Goal: Task Accomplishment & Management: Manage account settings

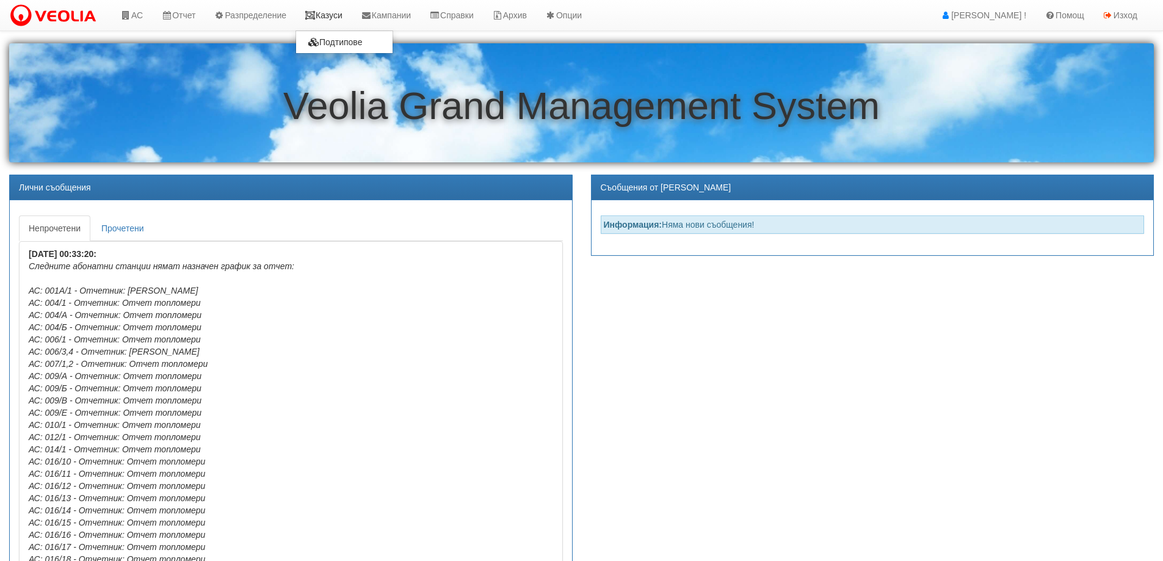
click at [346, 13] on link "Казуси" at bounding box center [324, 15] width 56 height 31
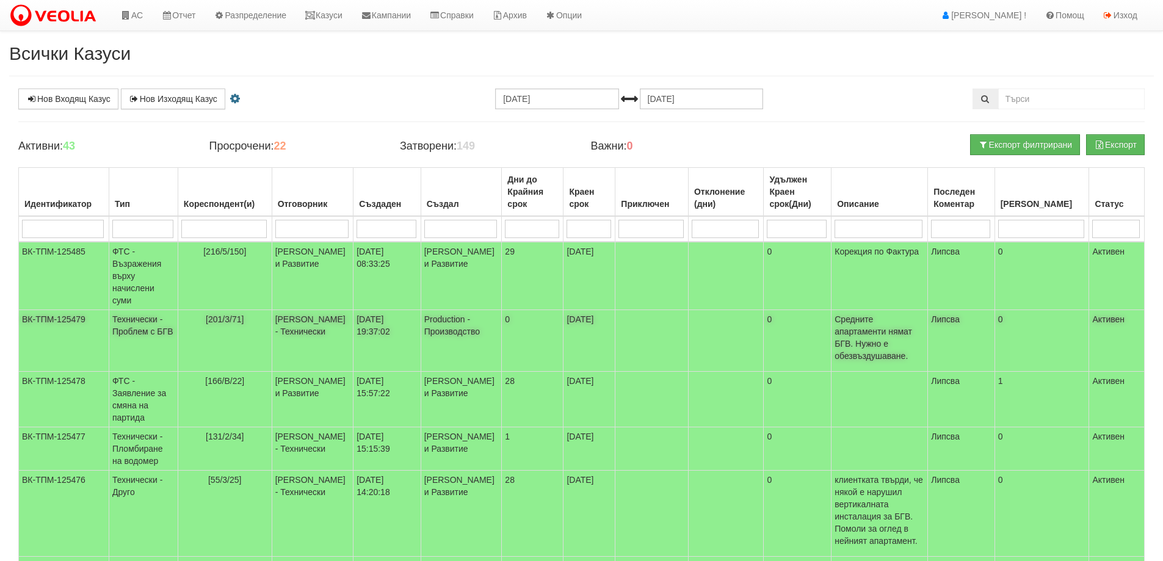
click at [233, 314] on span "[201/3/71]" at bounding box center [225, 319] width 38 height 10
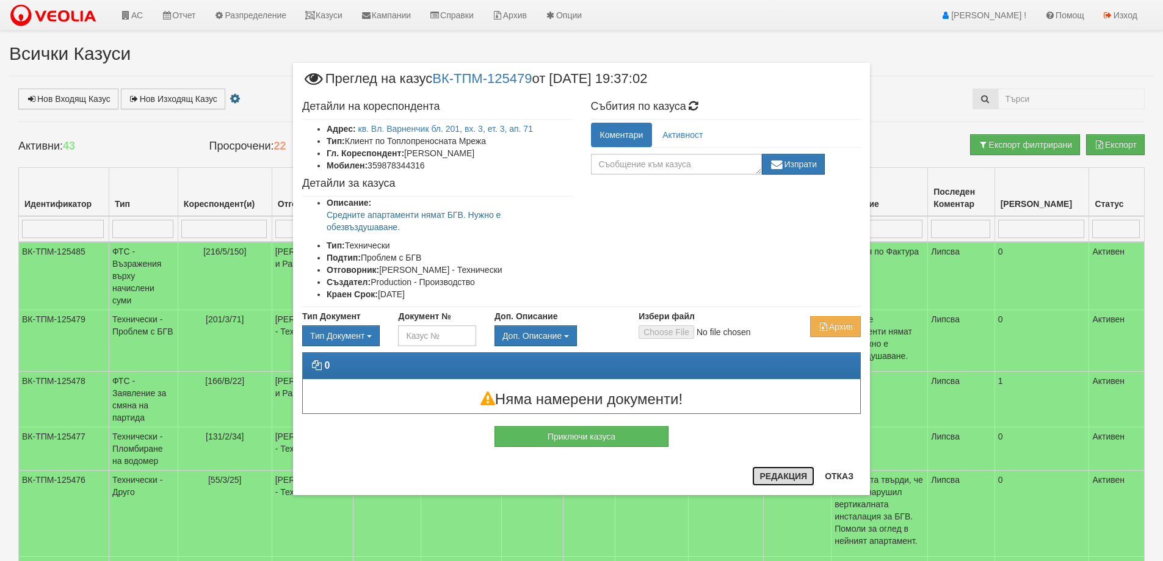
click at [771, 476] on button "Редакция" at bounding box center [783, 477] width 62 height 20
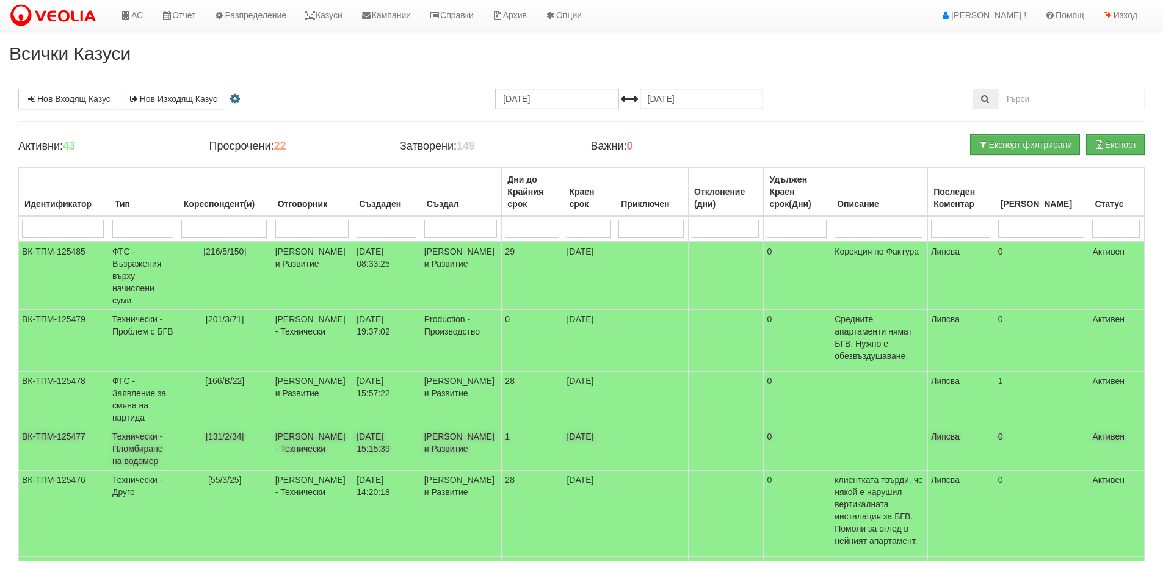
click at [229, 432] on span "[131/2/34]" at bounding box center [225, 437] width 38 height 10
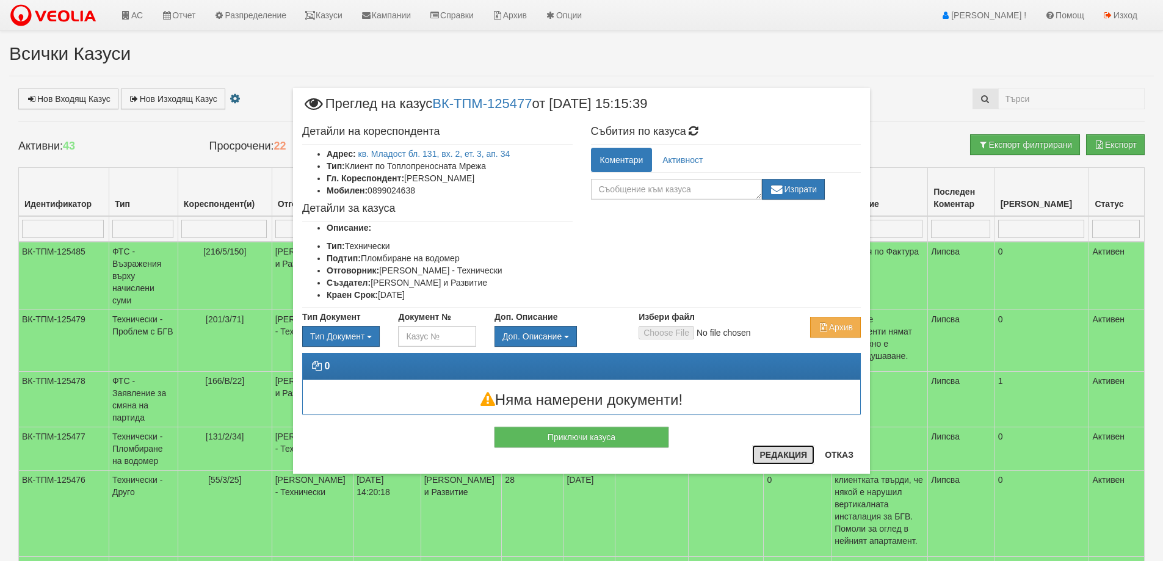
click at [778, 449] on button "Редакция" at bounding box center [783, 455] width 62 height 20
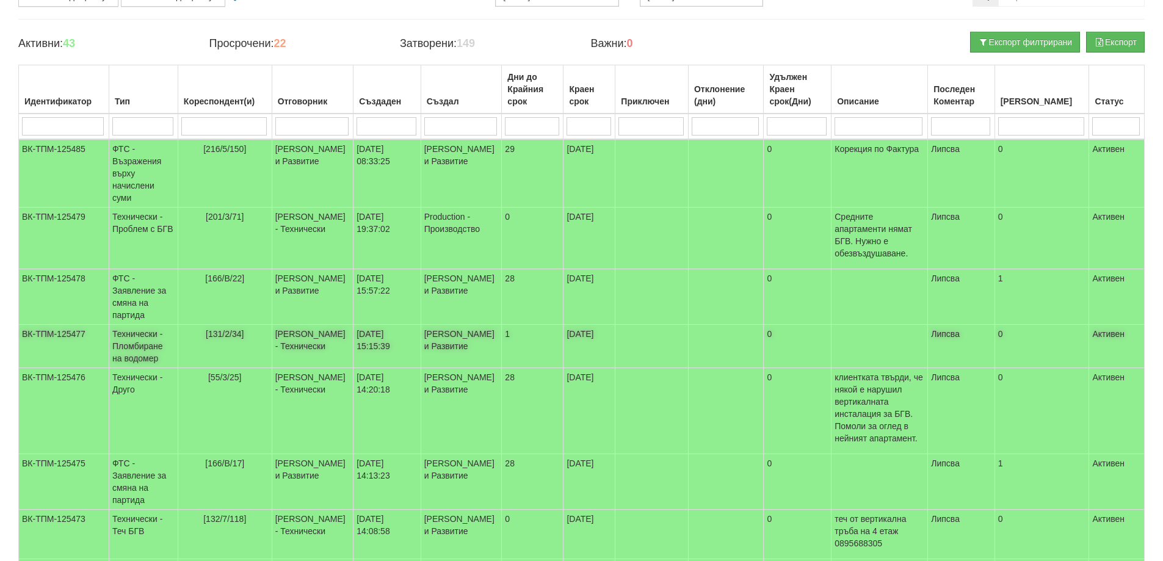
scroll to position [122, 0]
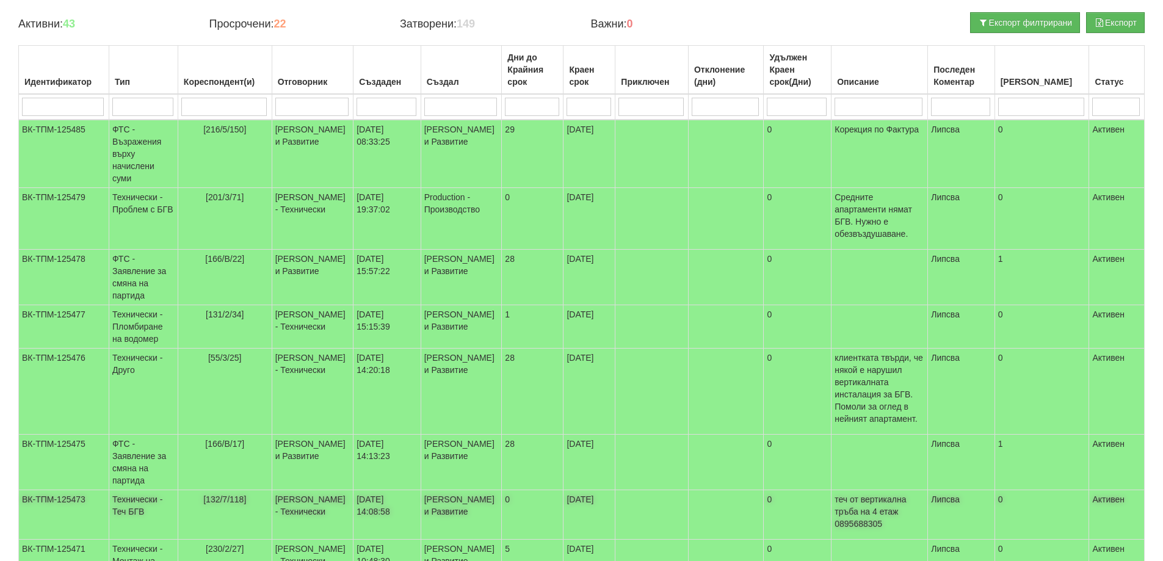
click at [216, 495] on span "[132/7/118]" at bounding box center [224, 500] width 43 height 10
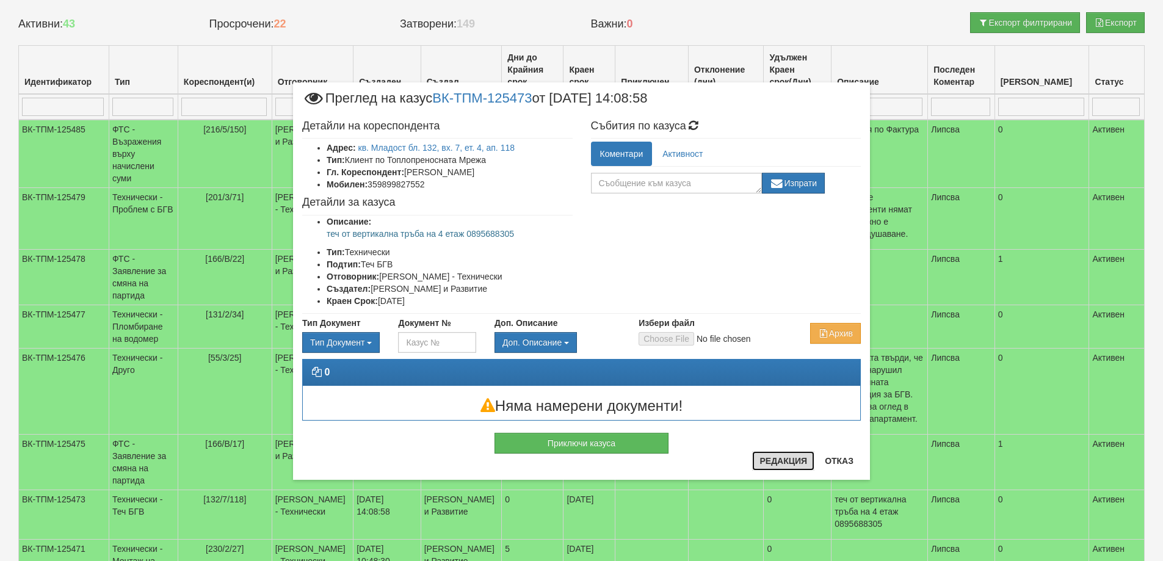
click at [780, 459] on button "Редакция" at bounding box center [783, 461] width 62 height 20
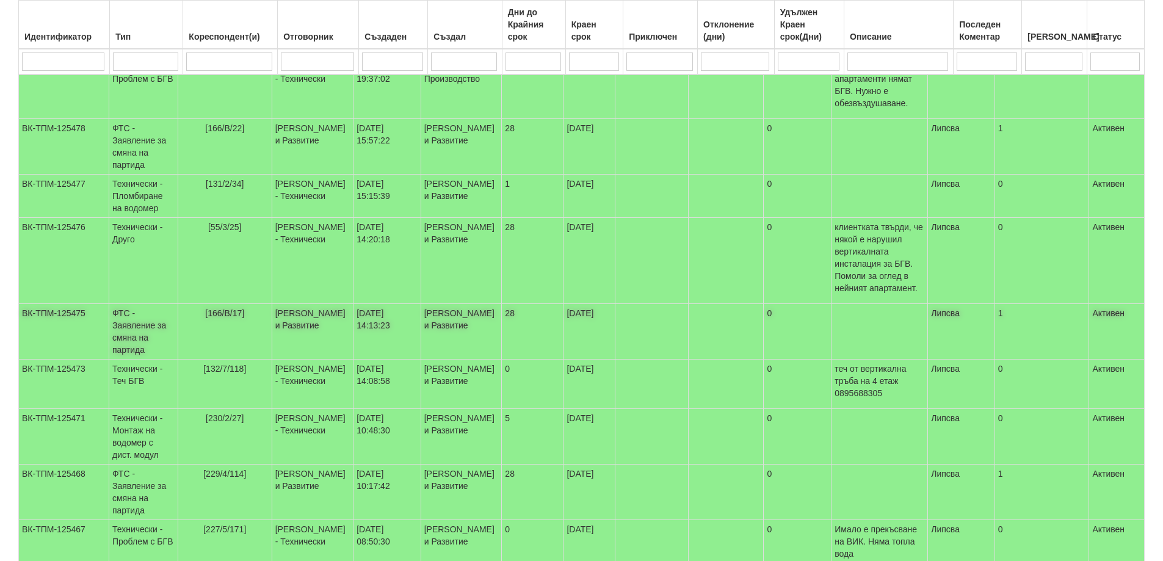
scroll to position [333, 0]
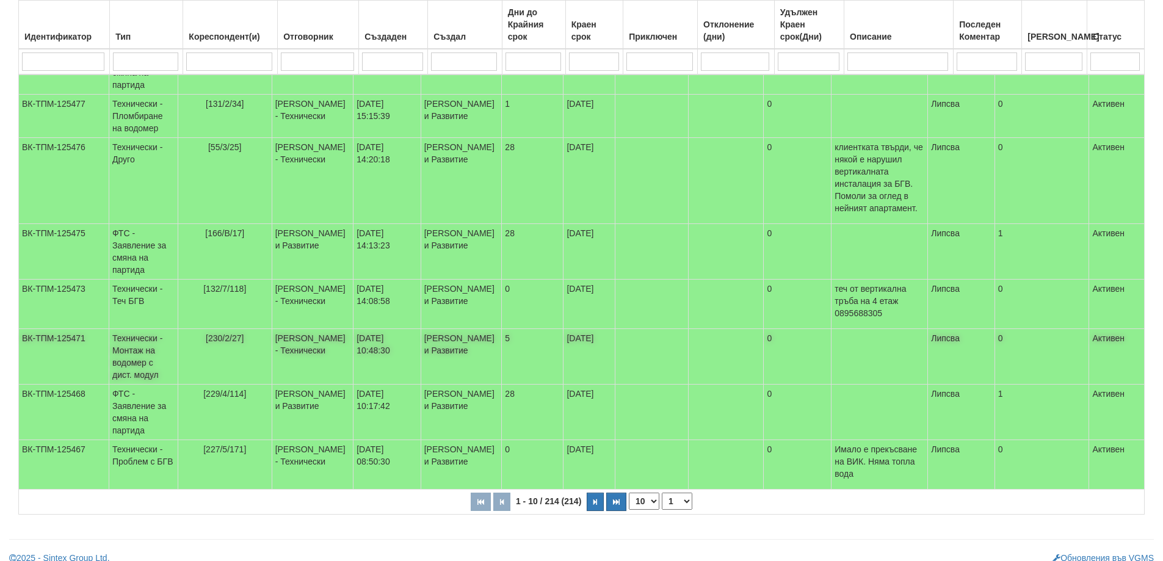
click at [235, 333] on span "[230/2/27]" at bounding box center [225, 338] width 38 height 10
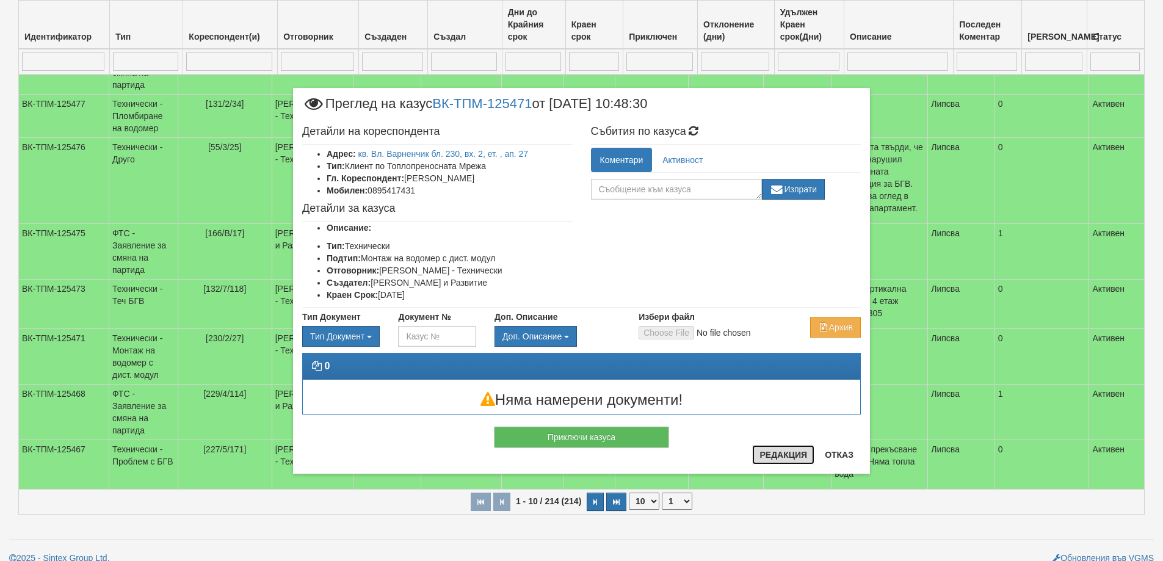
click at [794, 458] on button "Редакция" at bounding box center [783, 455] width 62 height 20
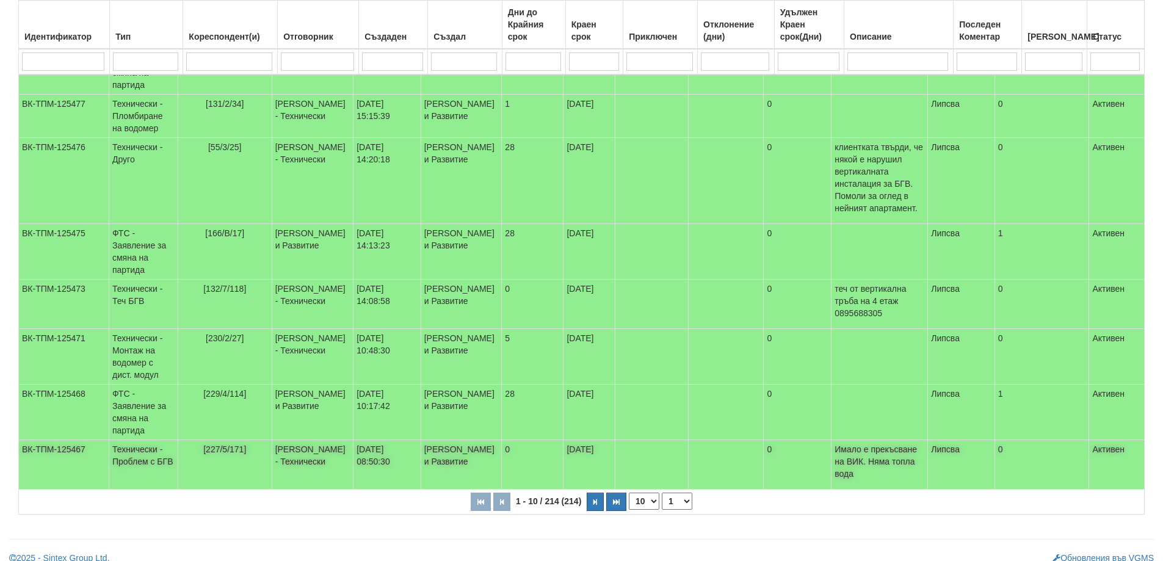
click at [235, 445] on span "[227/5/171]" at bounding box center [224, 450] width 43 height 10
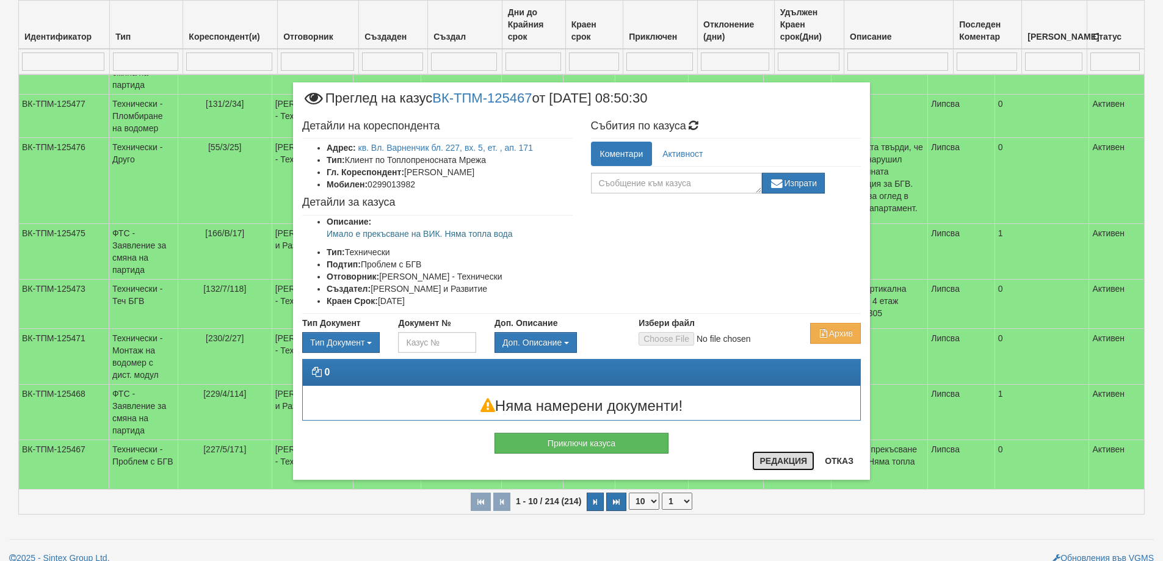
click at [771, 460] on button "Редакция" at bounding box center [783, 461] width 62 height 20
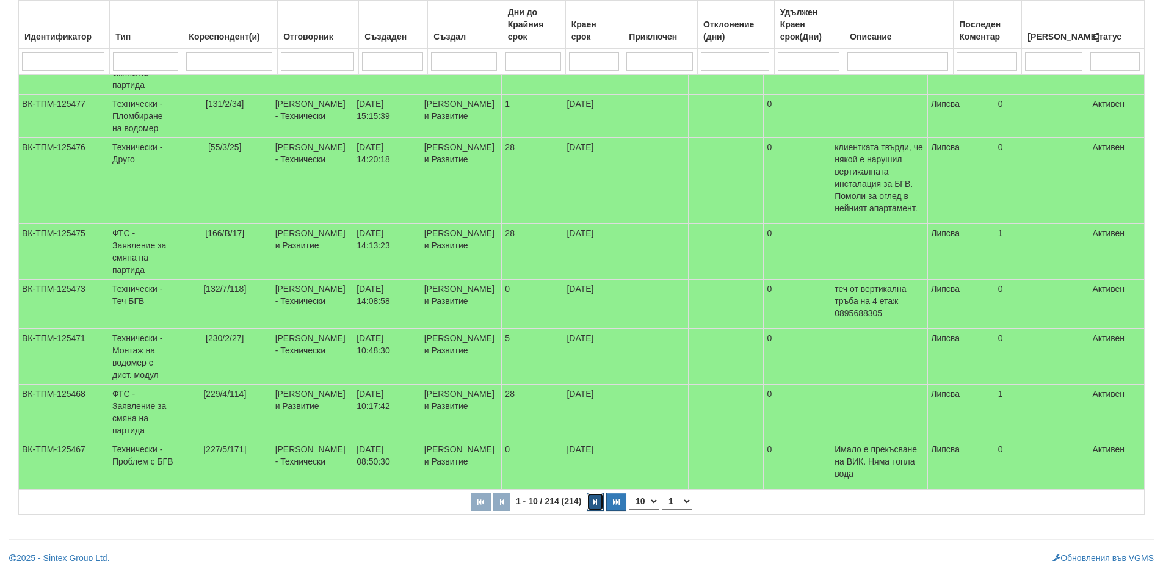
click at [593, 493] on button "button" at bounding box center [595, 502] width 17 height 18
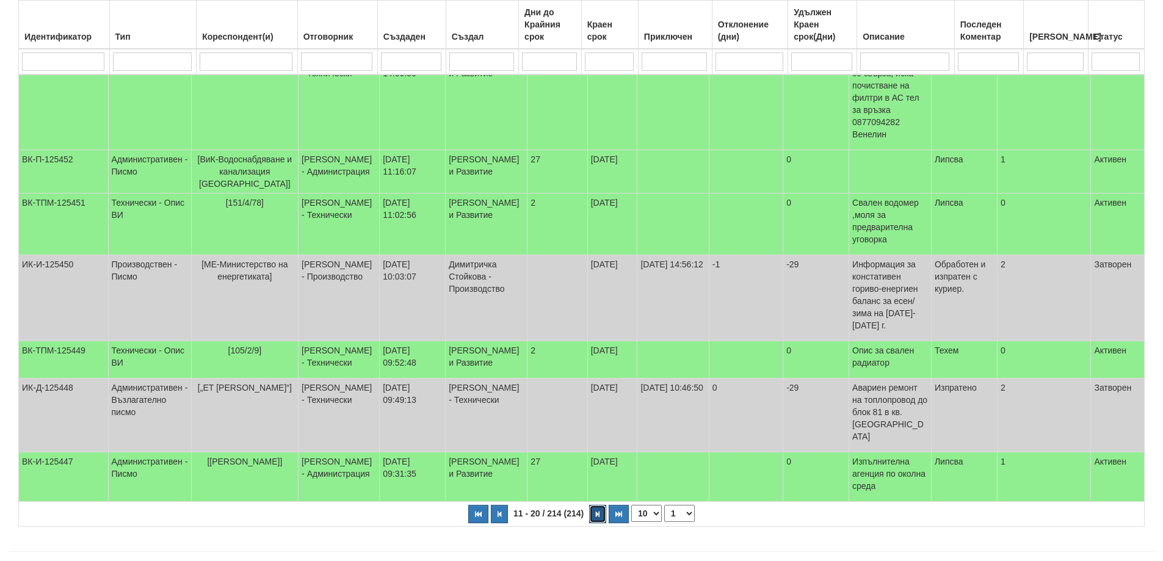
select select "2"
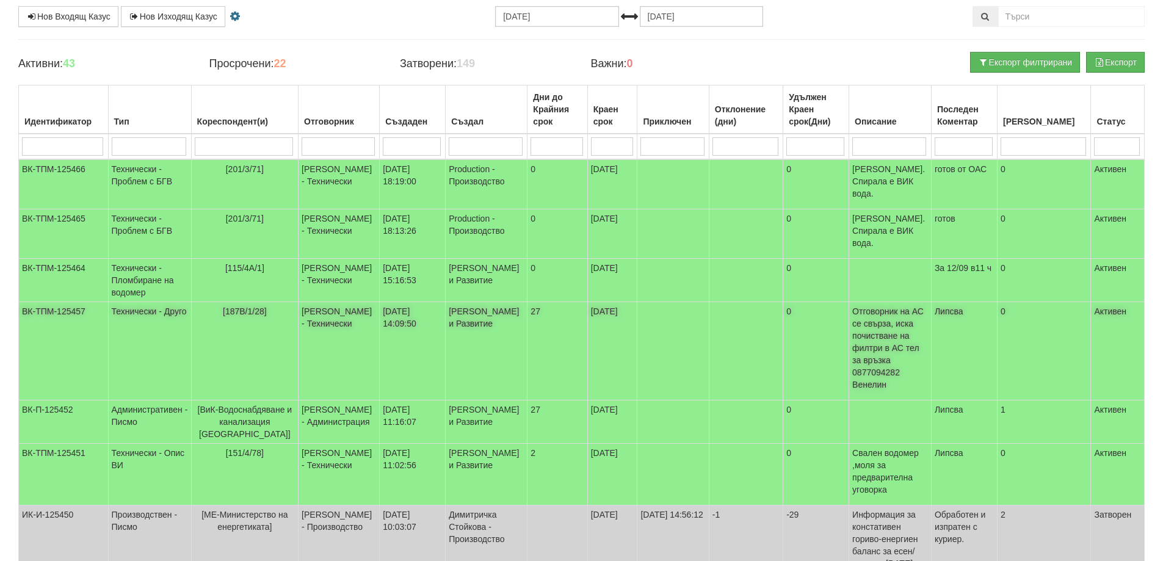
scroll to position [76, 0]
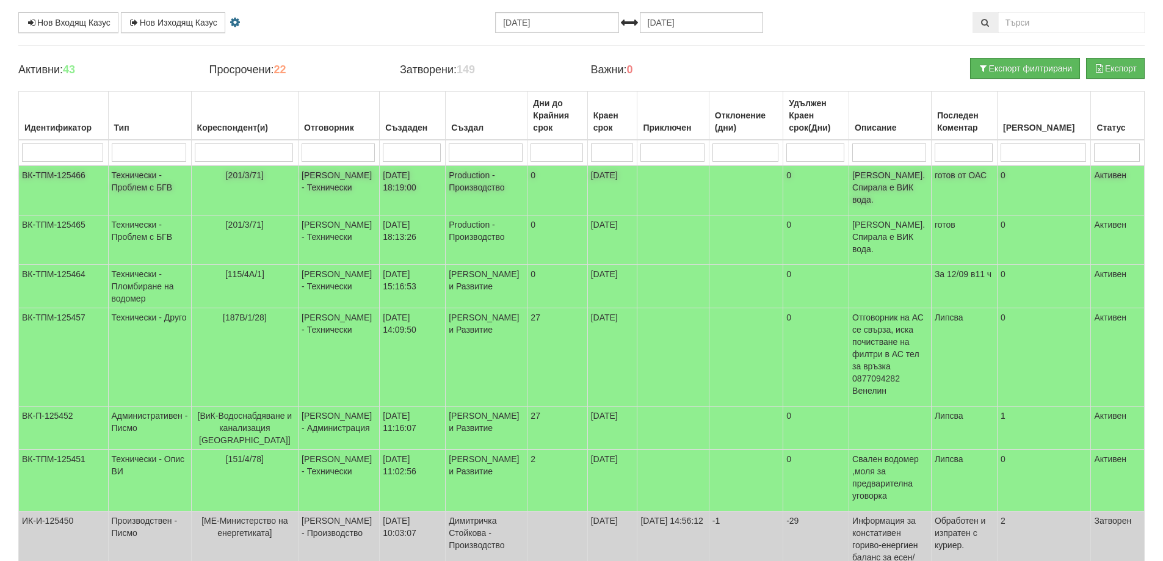
click at [244, 177] on span "[201/3/71]" at bounding box center [245, 175] width 38 height 10
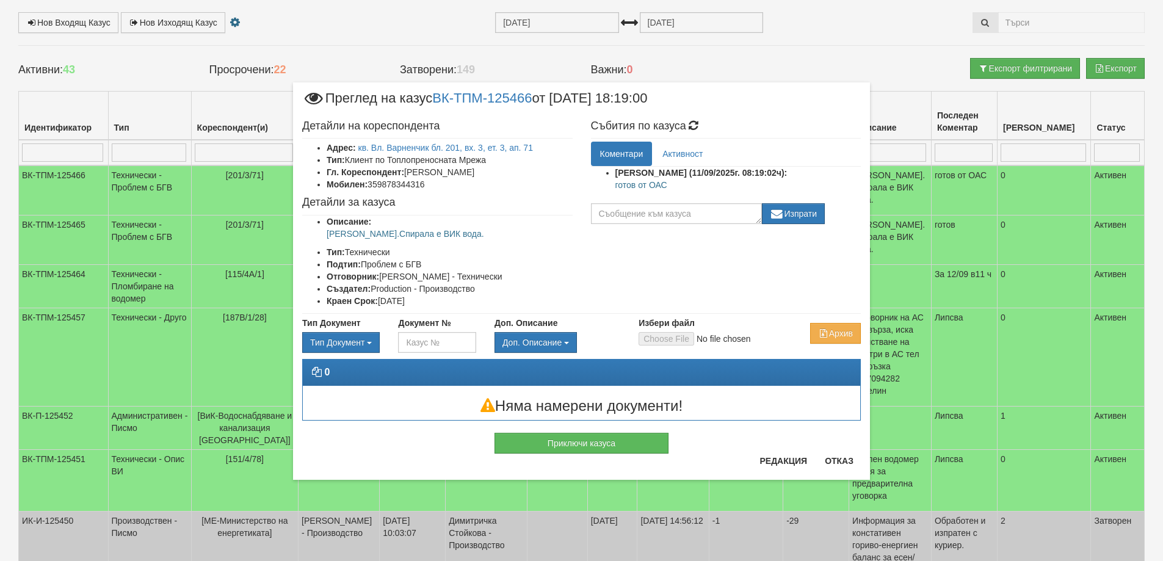
click at [631, 186] on p "готов от ОАС" at bounding box center [738, 185] width 246 height 12
copy p "готов"
click at [578, 445] on button "Приключи казуса" at bounding box center [582, 443] width 174 height 21
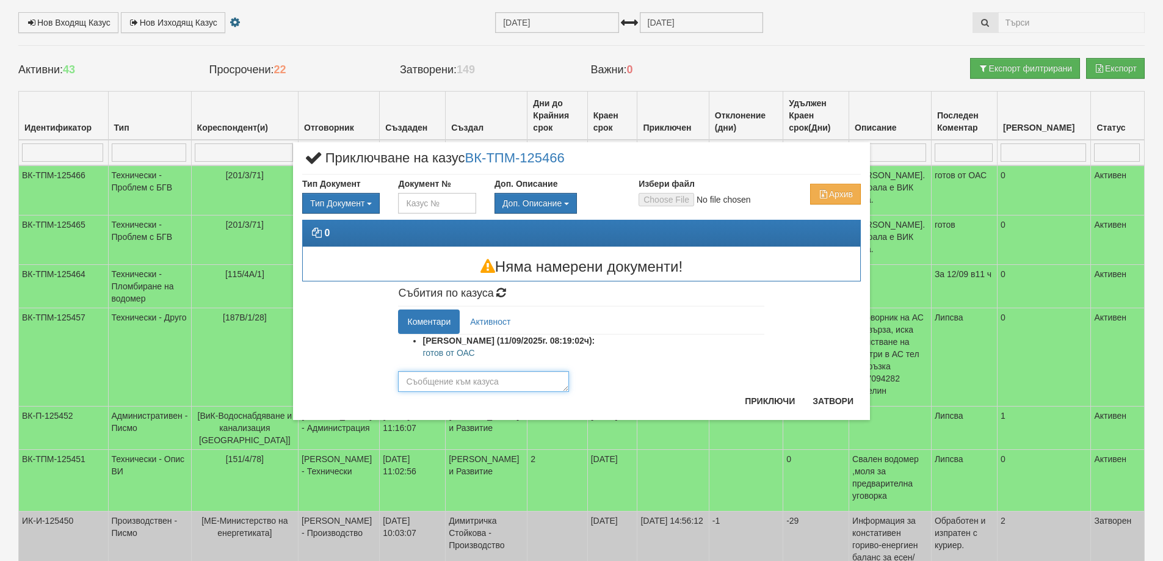
click at [426, 385] on textarea at bounding box center [483, 381] width 171 height 21
paste textarea "готов"
type textarea "готов"
click at [624, 380] on div "Диян Стоянов (11/09/2025г. 08:19:02ч): готов от ОАС готов Изпрати" at bounding box center [581, 363] width 366 height 57
click at [758, 396] on button "Приключи" at bounding box center [770, 401] width 65 height 20
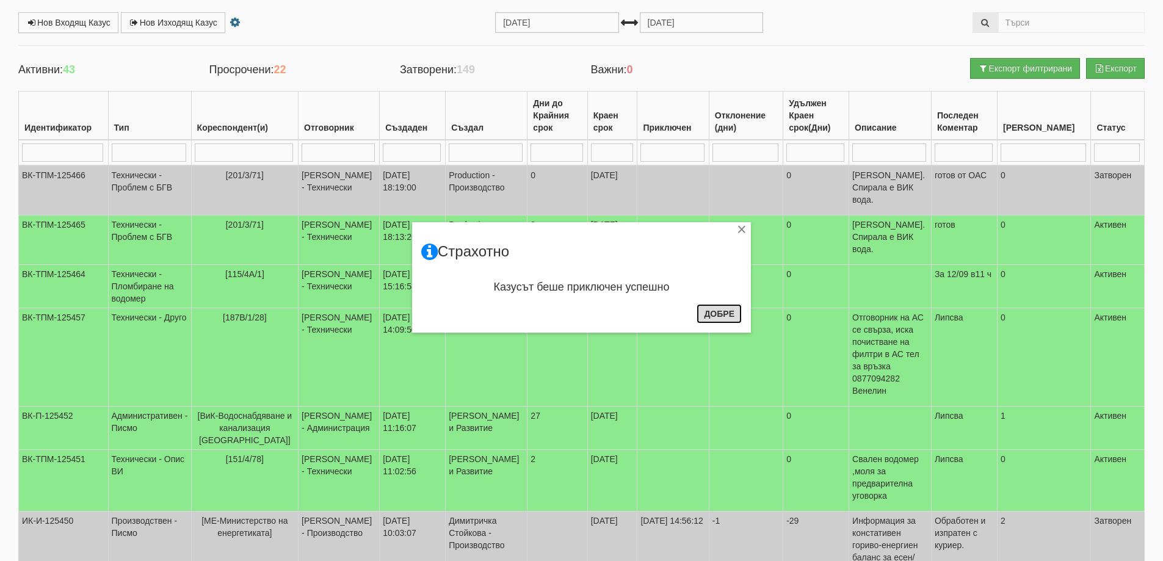
click at [724, 310] on button "Добре" at bounding box center [719, 314] width 45 height 20
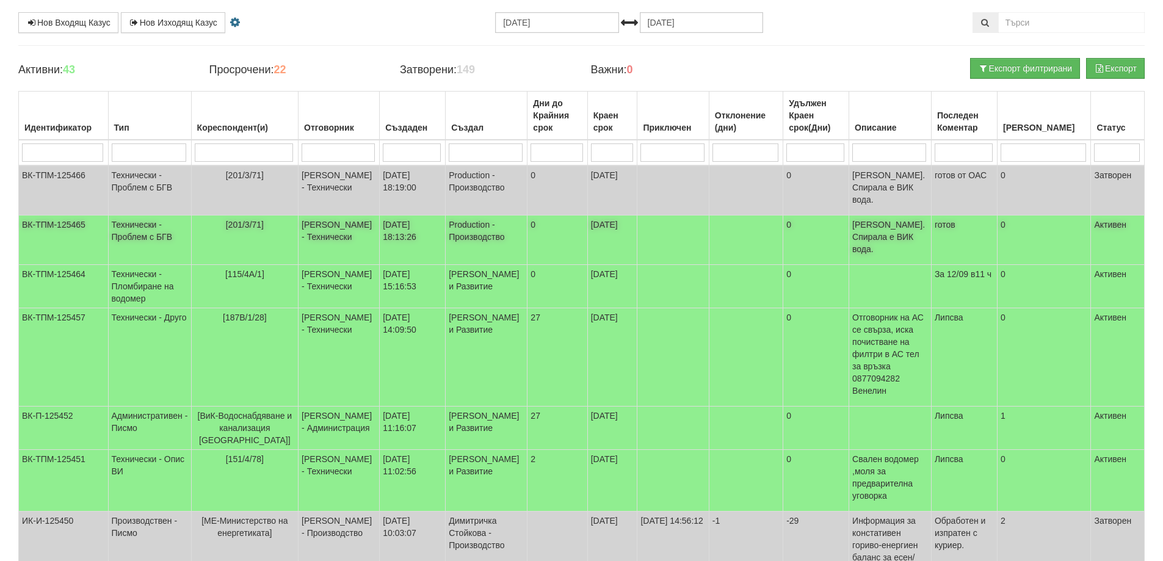
click at [240, 220] on span "[201/3/71]" at bounding box center [245, 225] width 38 height 10
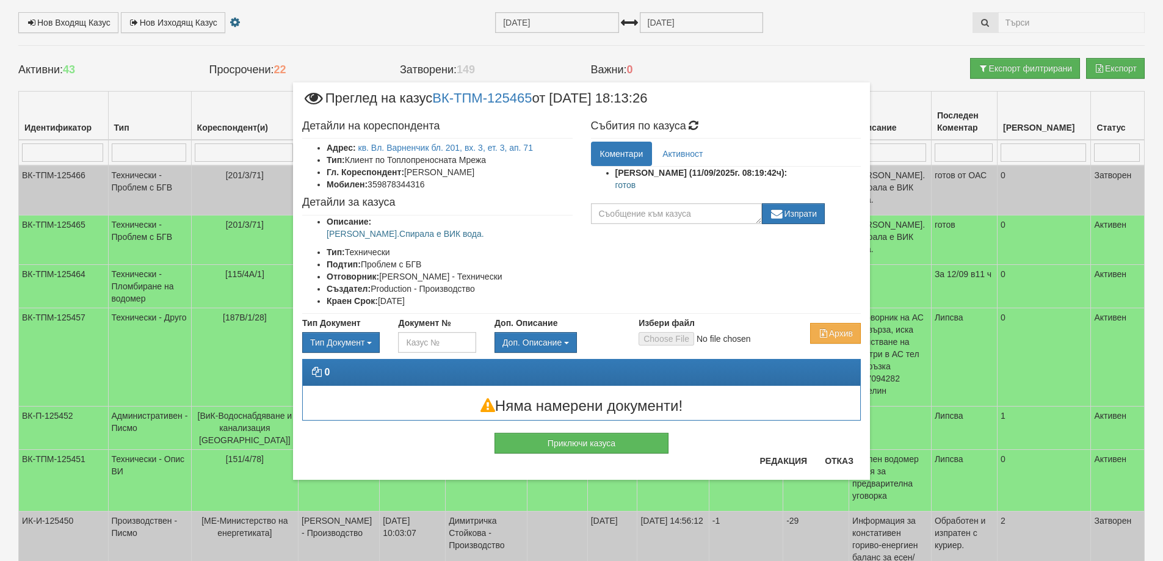
click at [629, 186] on p "готов" at bounding box center [738, 185] width 246 height 12
copy p "готов"
click at [611, 273] on div "Детайли на кореспондента Адрес: кв. Вл. Варненчик бл. 201, вх. 3, ет. 3, ап. 71…" at bounding box center [581, 214] width 577 height 200
click at [595, 446] on button "Приключи казуса" at bounding box center [582, 443] width 174 height 21
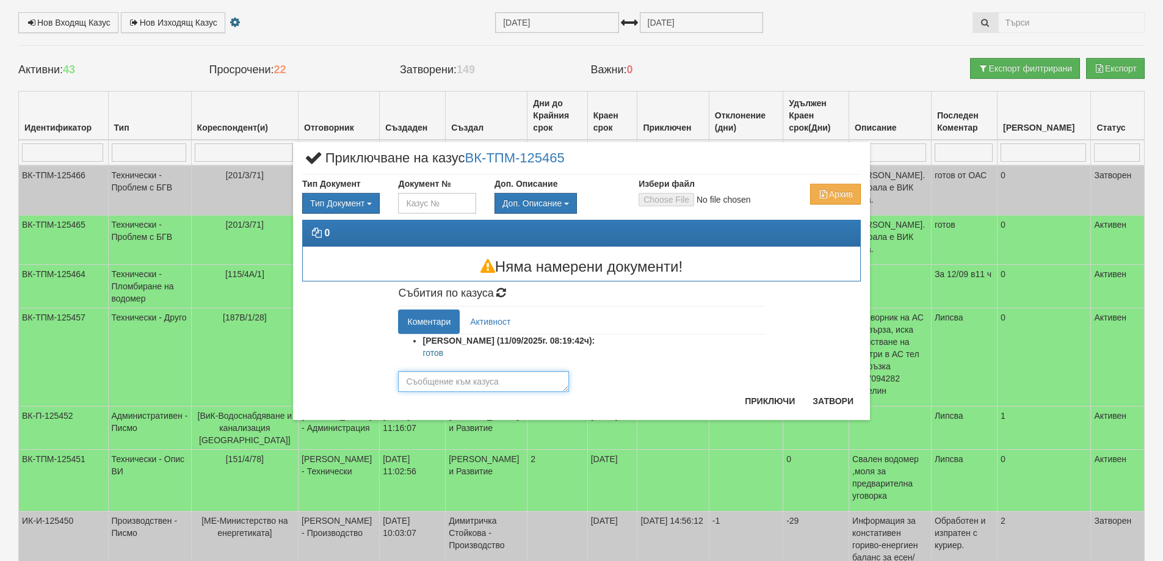
click at [474, 388] on textarea at bounding box center [483, 381] width 171 height 21
paste textarea "готов"
type textarea "готов"
click at [751, 401] on button "Приключи" at bounding box center [770, 401] width 65 height 20
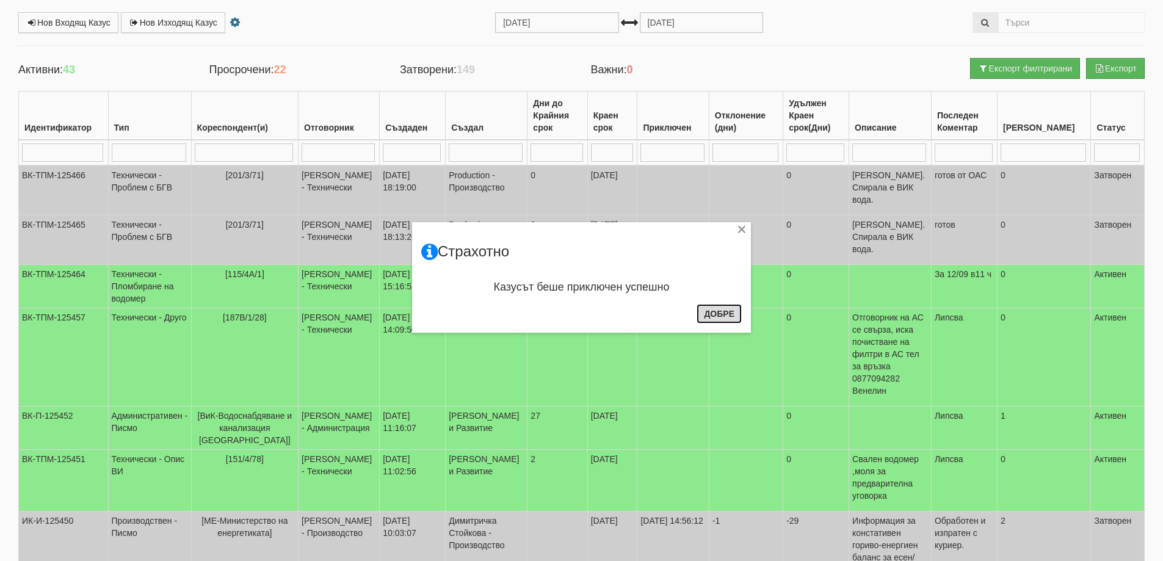
click at [721, 307] on button "Добре" at bounding box center [719, 314] width 45 height 20
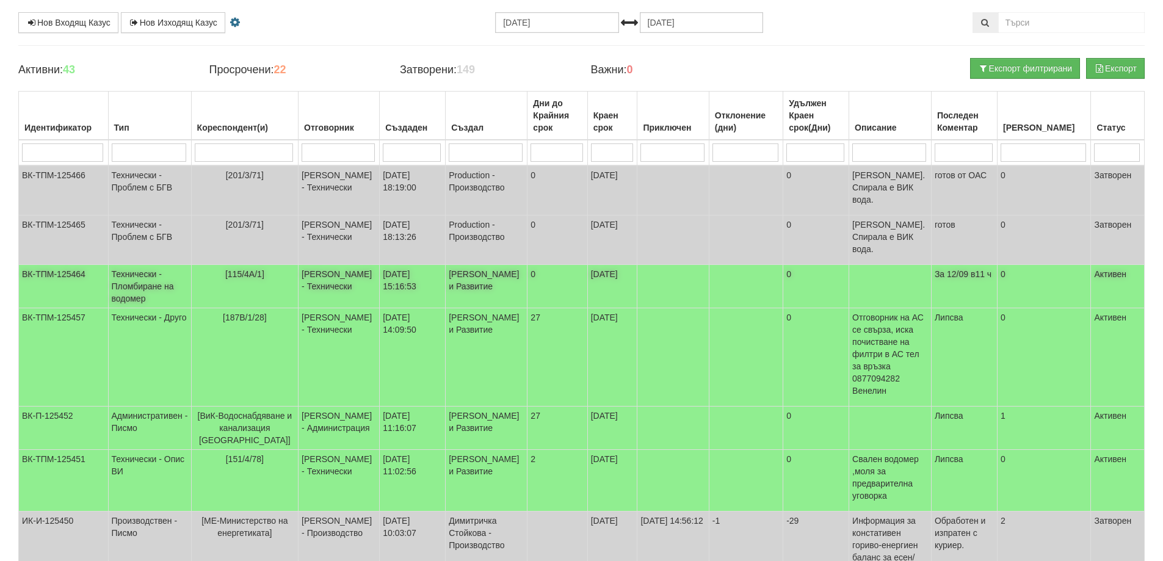
click at [245, 269] on span "[115/4А/1]" at bounding box center [244, 274] width 39 height 10
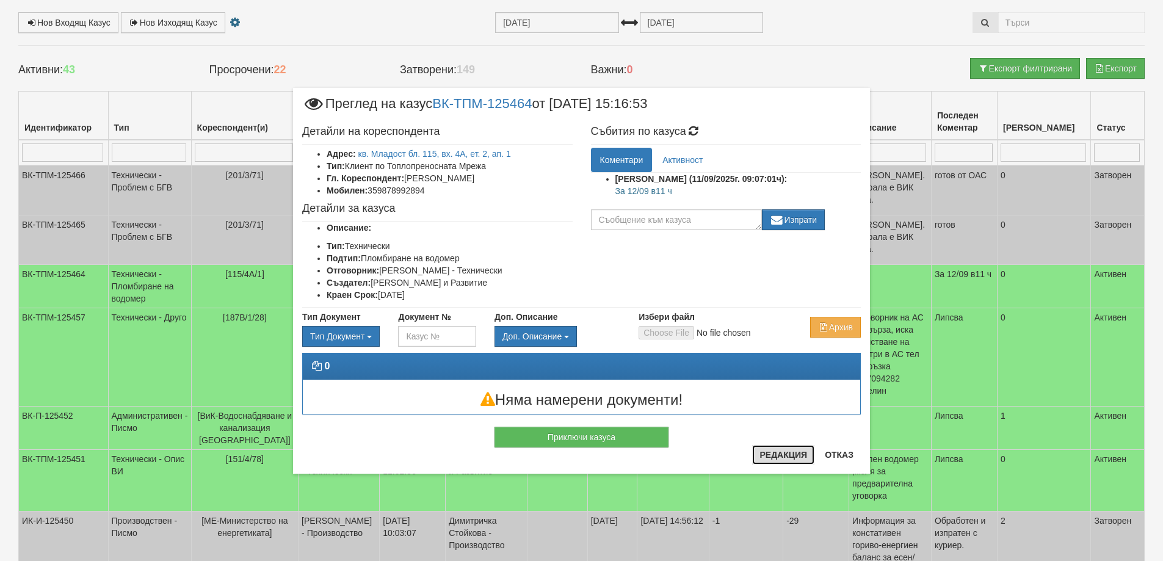
click at [773, 454] on button "Редакция" at bounding box center [783, 455] width 62 height 20
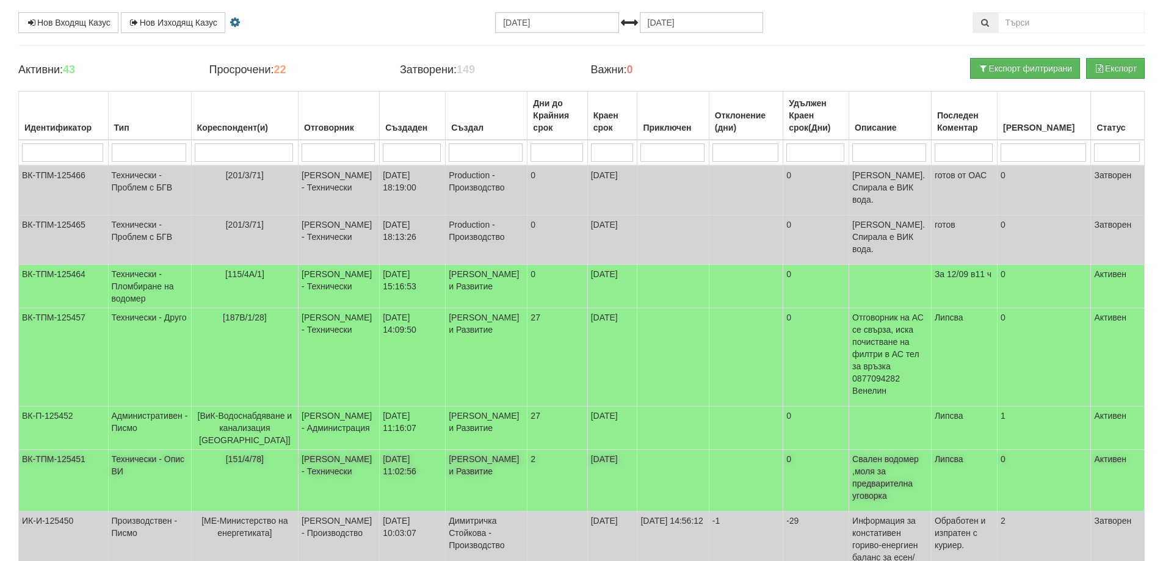
click at [245, 454] on span "[151/4/78]" at bounding box center [245, 459] width 38 height 10
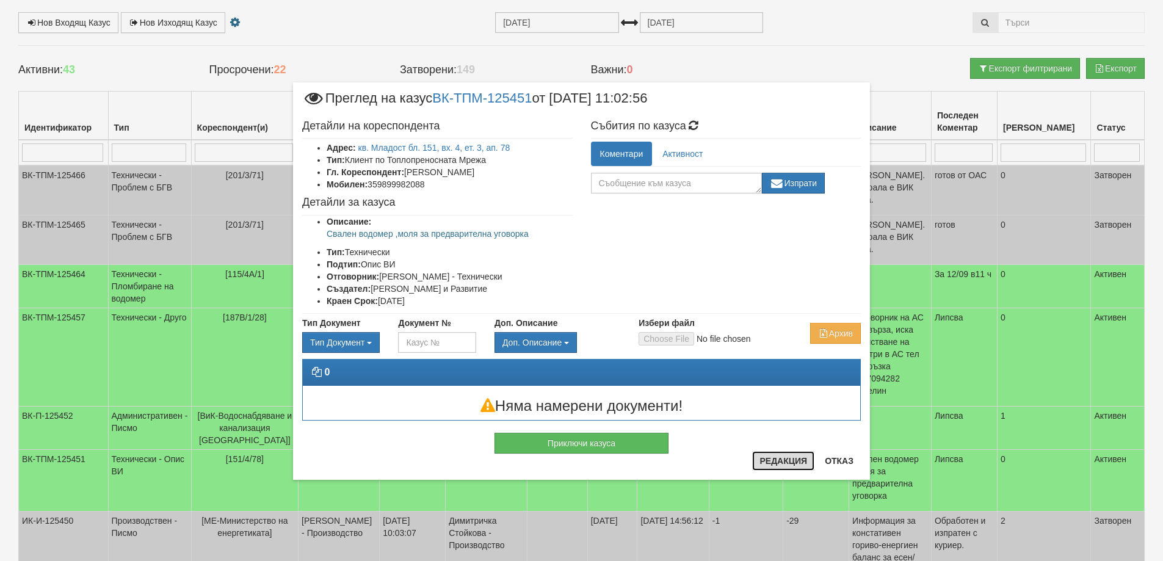
click at [765, 462] on button "Редакция" at bounding box center [783, 461] width 62 height 20
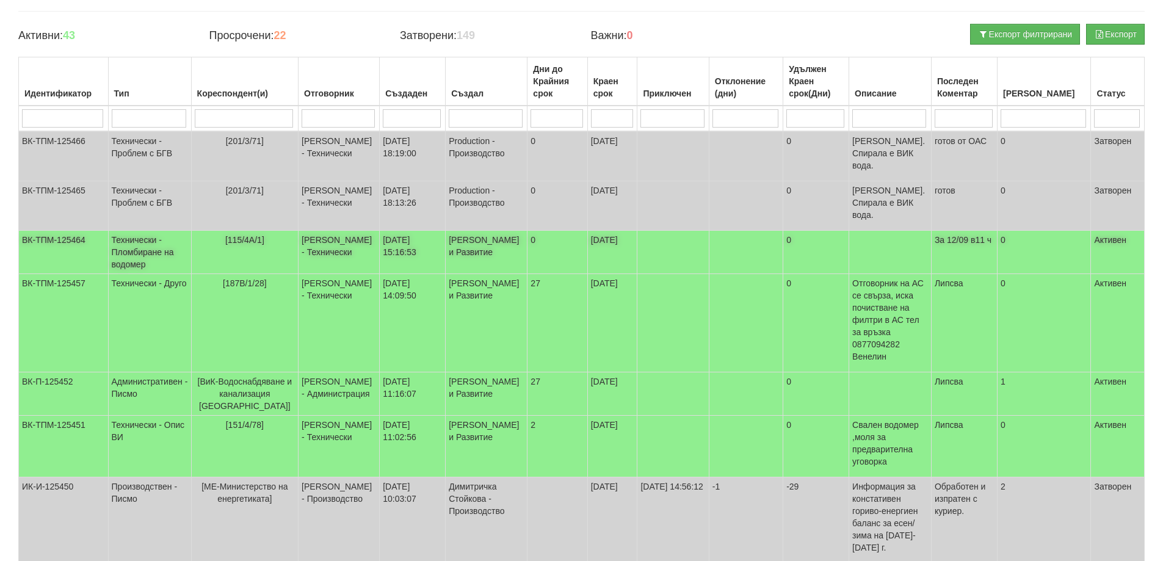
scroll to position [0, 0]
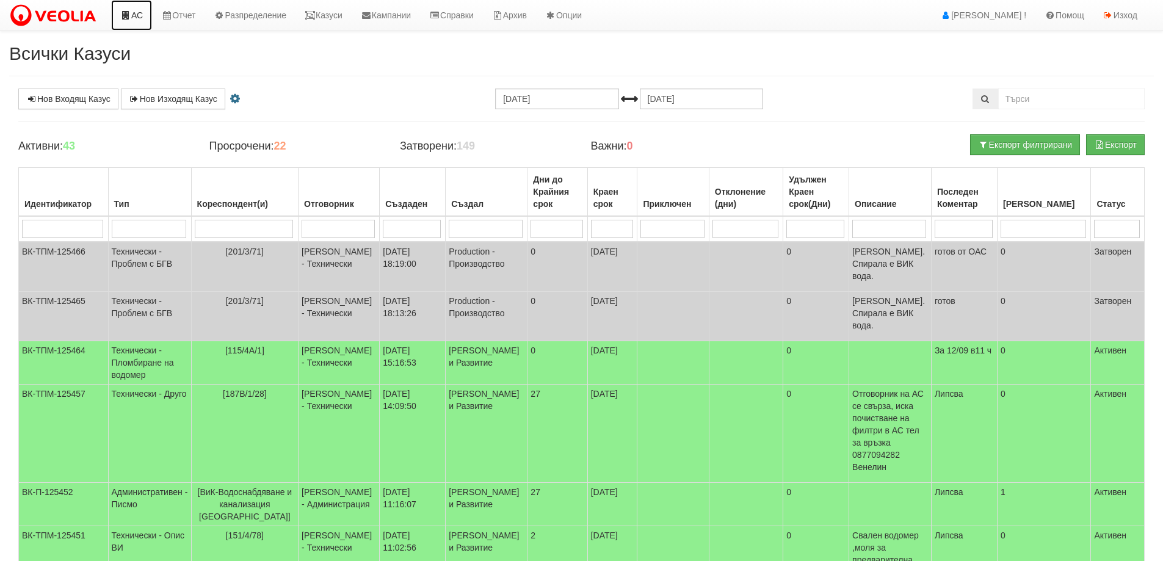
click at [126, 22] on link "АС" at bounding box center [131, 15] width 41 height 31
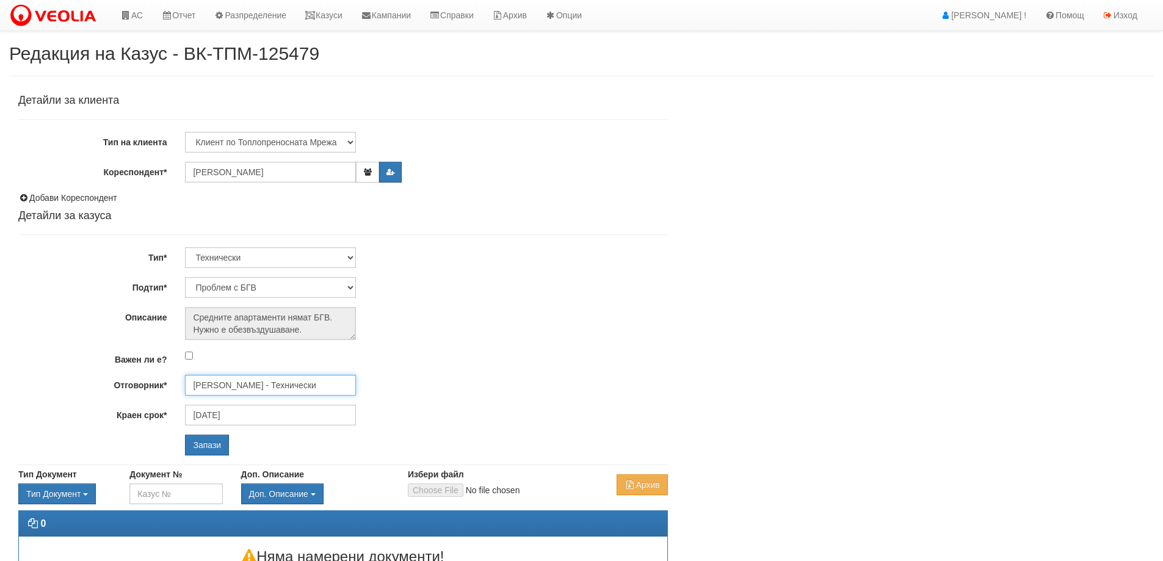
click at [280, 394] on input "[PERSON_NAME] - Технически" at bounding box center [270, 385] width 171 height 21
type input "D"
type input "[PERSON_NAME]"
click at [253, 404] on div "Диян Стоянов - Технически" at bounding box center [533, 404] width 695 height 15
type input "Диян Стоянов - Технически"
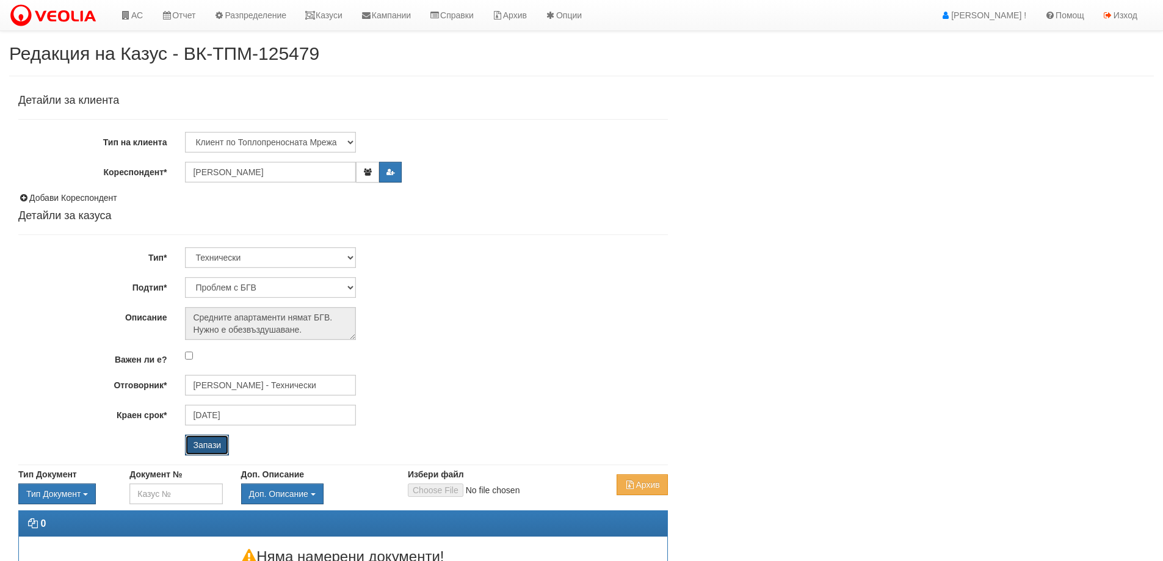
click at [212, 446] on input "Запази" at bounding box center [207, 445] width 44 height 21
select select "Пломбиране на водомер"
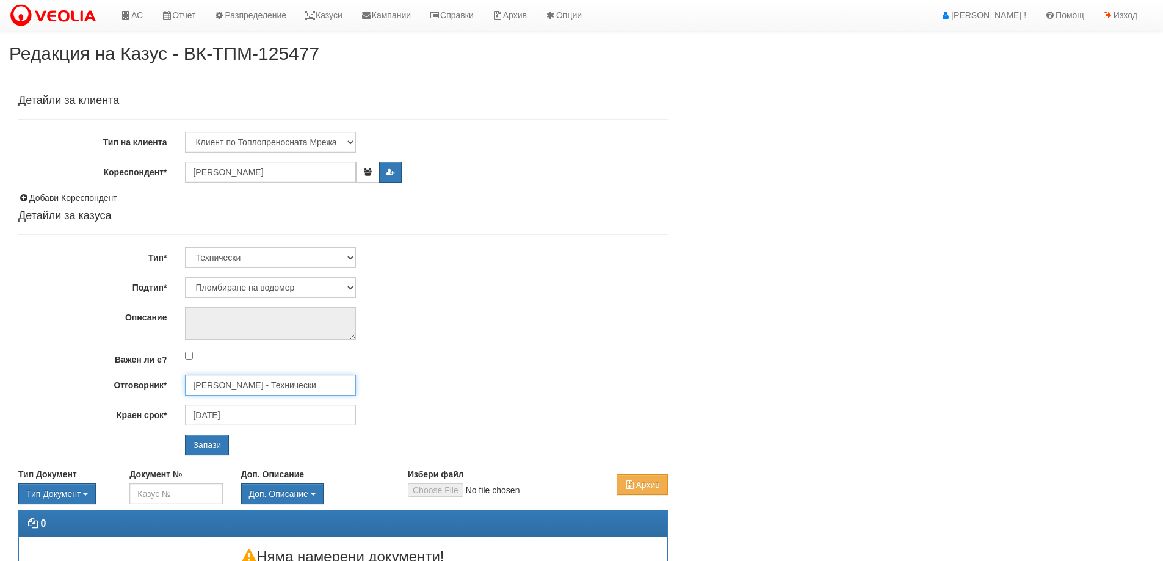
click at [208, 390] on input "[PERSON_NAME] - Технически" at bounding box center [270, 385] width 171 height 21
click at [222, 416] on div "[PERSON_NAME] - Технически" at bounding box center [533, 418] width 695 height 15
type input "[PERSON_NAME] - Технически"
click at [215, 439] on input "Запази" at bounding box center [207, 445] width 44 height 21
select select "Теч БГВ"
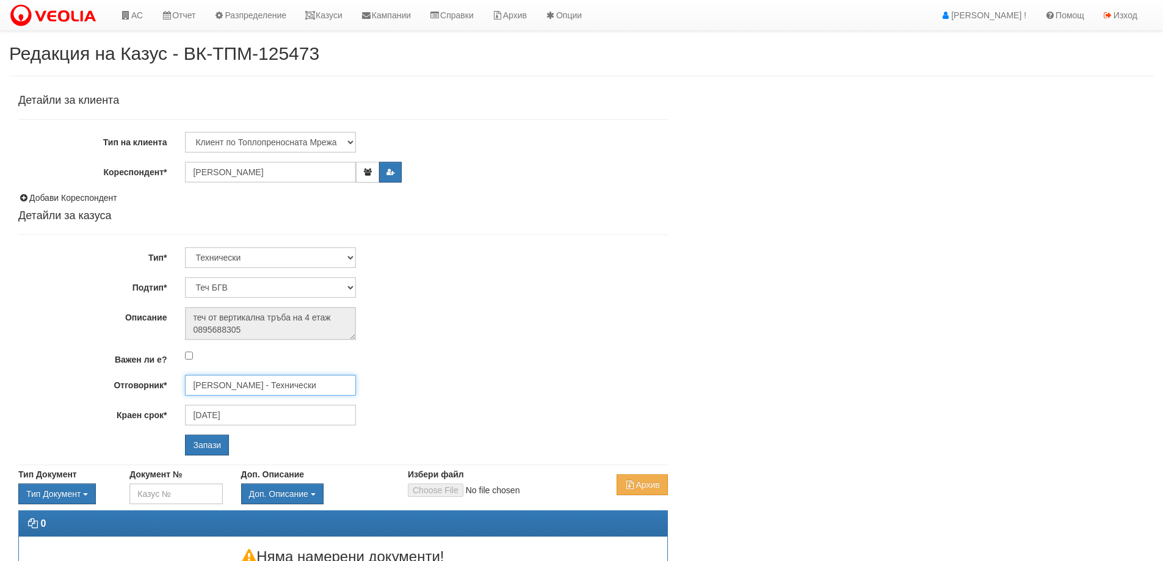
click at [233, 389] on input "[PERSON_NAME] - Технически" at bounding box center [270, 385] width 171 height 21
click at [228, 412] on div "[PERSON_NAME] - Технически" at bounding box center [533, 418] width 695 height 15
type input "[PERSON_NAME] - Технически"
click at [212, 439] on input "Запази" at bounding box center [207, 445] width 44 height 21
select select "Монтаж на водомер с дист. модул"
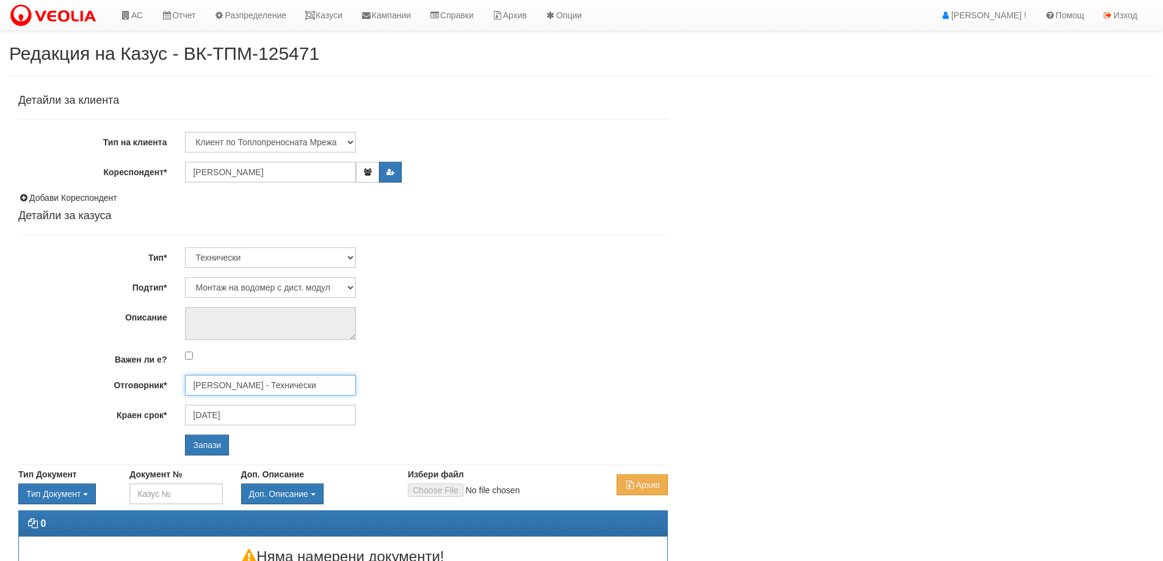
click at [251, 389] on input "[PERSON_NAME] - Технически" at bounding box center [270, 385] width 171 height 21
click at [248, 401] on div "[PERSON_NAME] - Технически" at bounding box center [533, 404] width 695 height 15
type input "[PERSON_NAME] - Технически"
click at [221, 449] on input "Запази" at bounding box center [207, 445] width 44 height 21
click at [242, 379] on input "[PERSON_NAME] - Технически" at bounding box center [270, 385] width 171 height 21
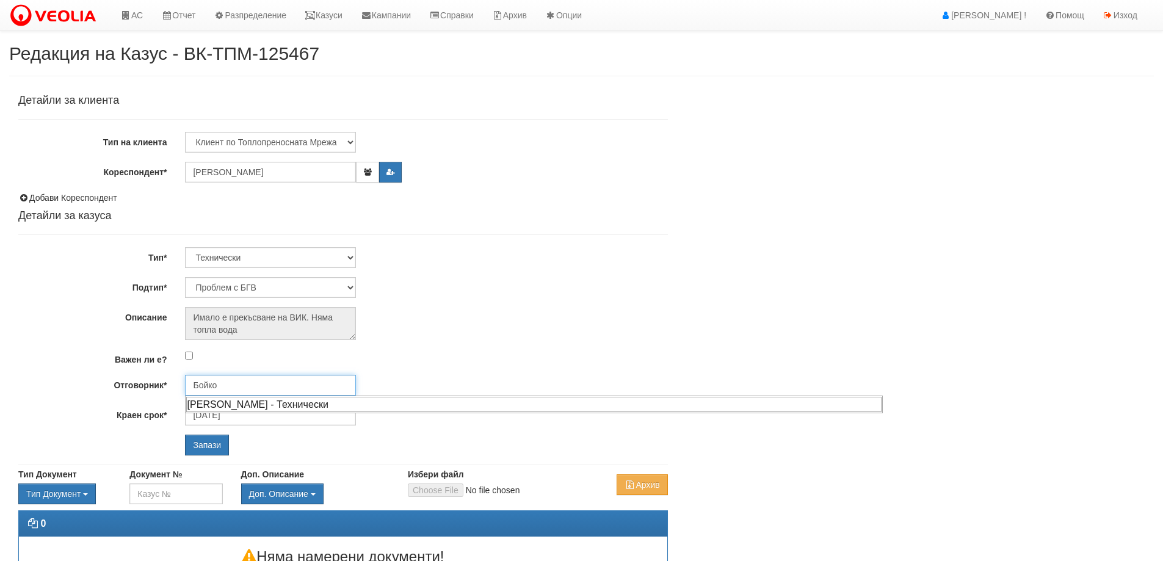
click at [256, 403] on div "Бойко Петков - Технически" at bounding box center [533, 404] width 695 height 15
type input "[PERSON_NAME] - Технически"
click at [214, 440] on input "Запази" at bounding box center [207, 445] width 44 height 21
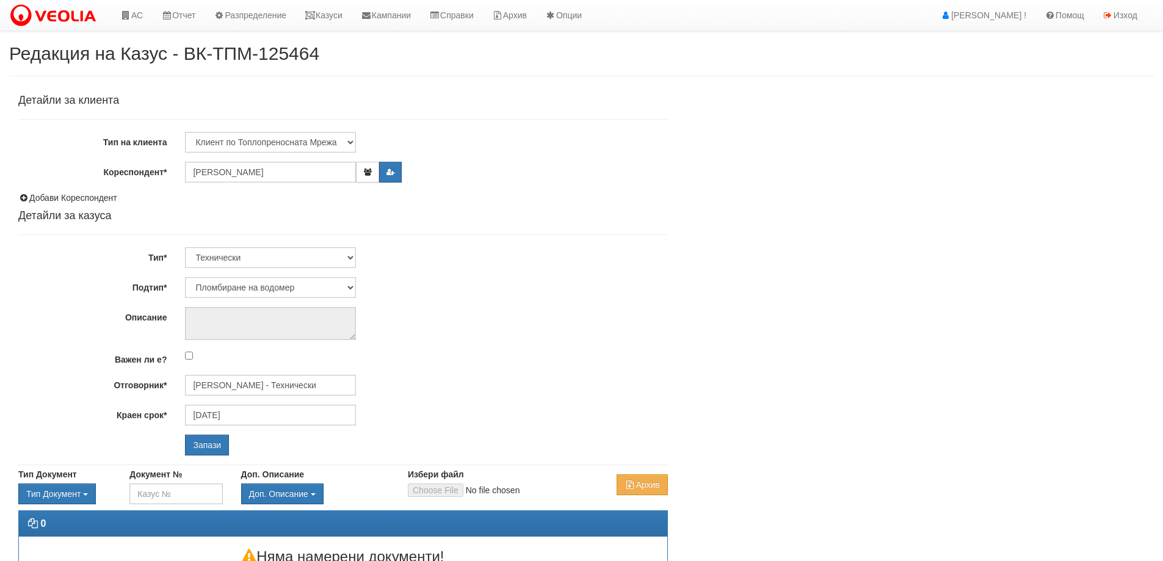
select select "Пломбиране на водомер"
click at [242, 388] on input "[PERSON_NAME] - Технически" at bounding box center [270, 385] width 171 height 21
click at [239, 407] on div "[PERSON_NAME] - Технически" at bounding box center [533, 404] width 695 height 15
type input "[PERSON_NAME] - Технически"
click at [220, 448] on input "Запази" at bounding box center [207, 445] width 44 height 21
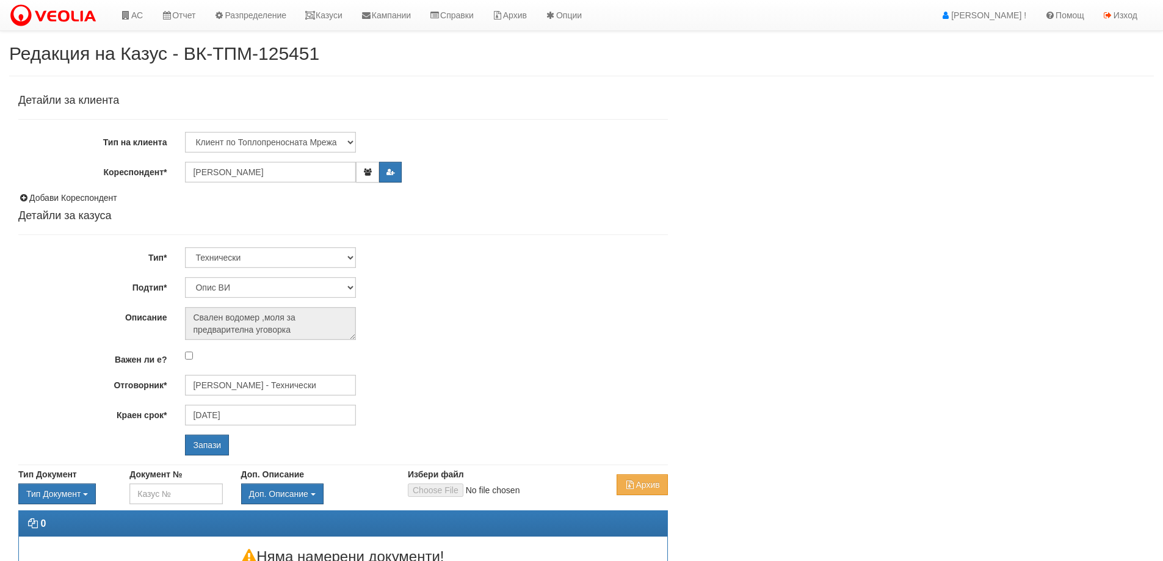
select select "Опис ВИ"
click at [284, 387] on input "[PERSON_NAME] - Технически" at bounding box center [270, 385] width 171 height 21
click at [286, 401] on div "[PERSON_NAME] - Технически" at bounding box center [533, 404] width 695 height 15
type input "[PERSON_NAME] - Технически"
click at [225, 443] on input "Запази" at bounding box center [207, 445] width 44 height 21
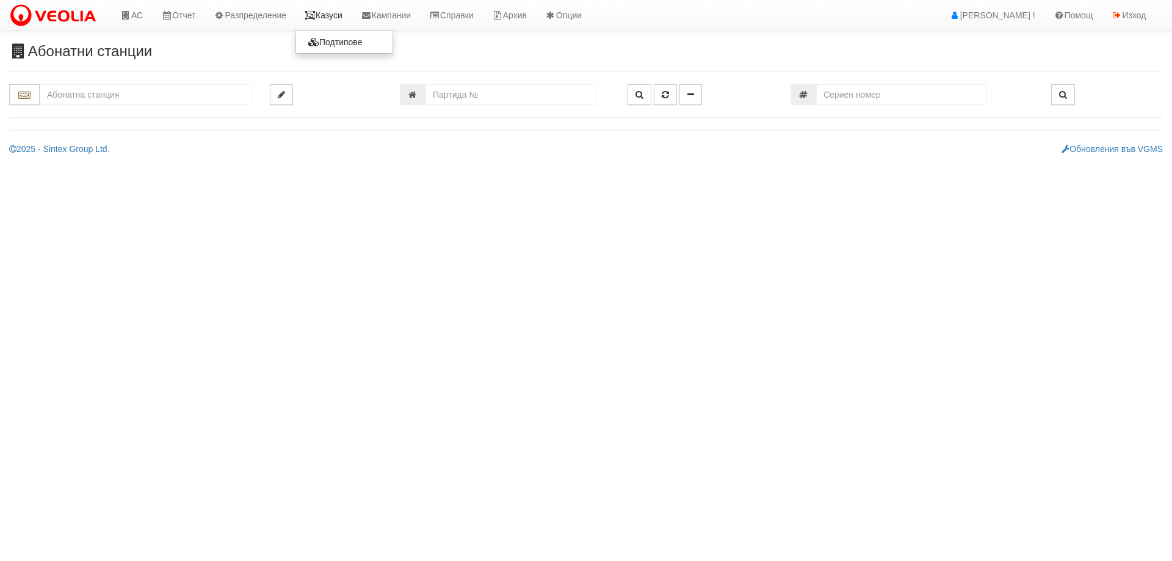
click at [341, 13] on link "Казуси" at bounding box center [324, 15] width 56 height 31
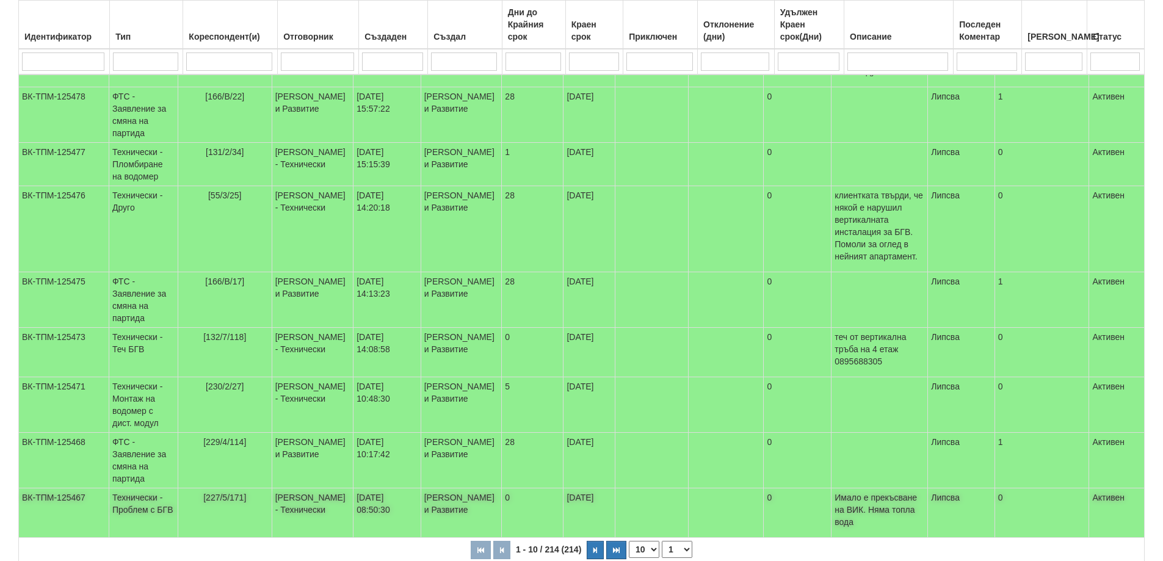
scroll to position [333, 0]
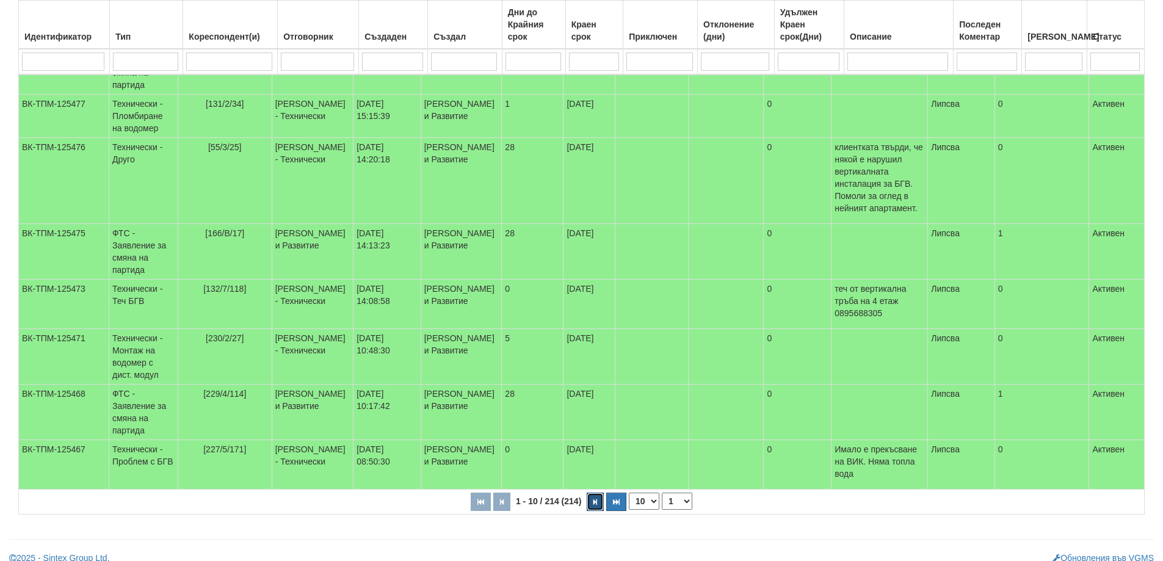
click at [597, 499] on icon "button" at bounding box center [596, 502] width 4 height 7
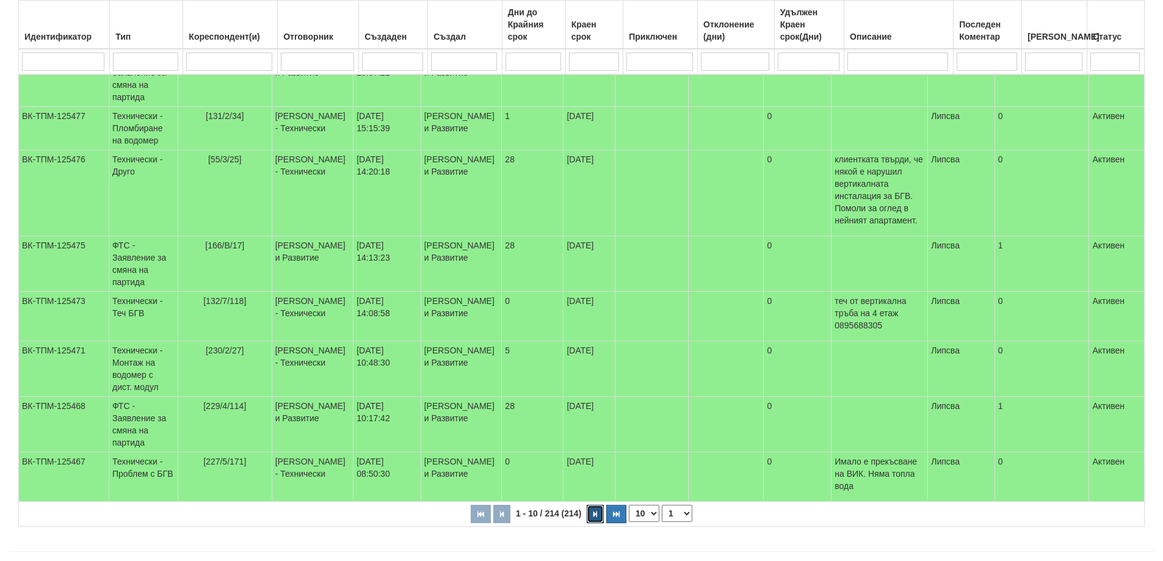
select select "2"
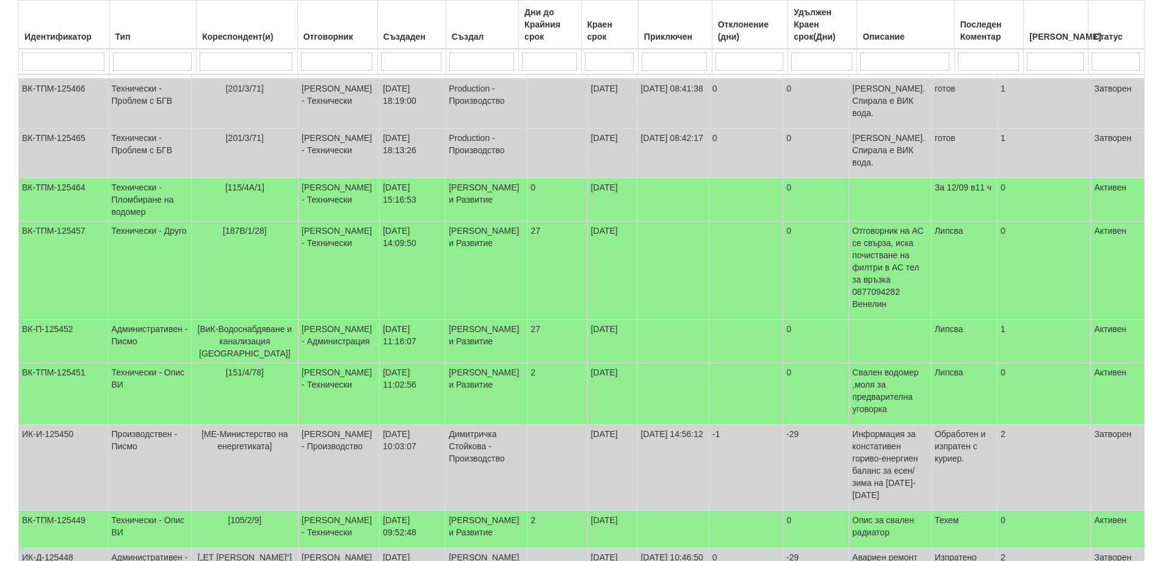
scroll to position [137, 0]
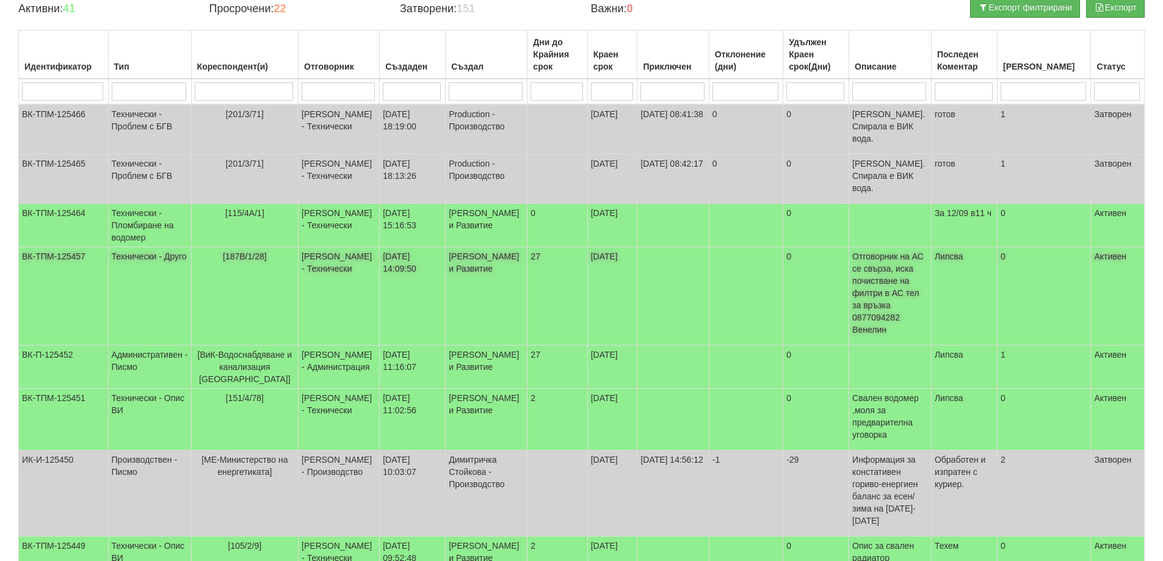
click at [249, 252] on span "[187В/1/28]" at bounding box center [245, 257] width 44 height 10
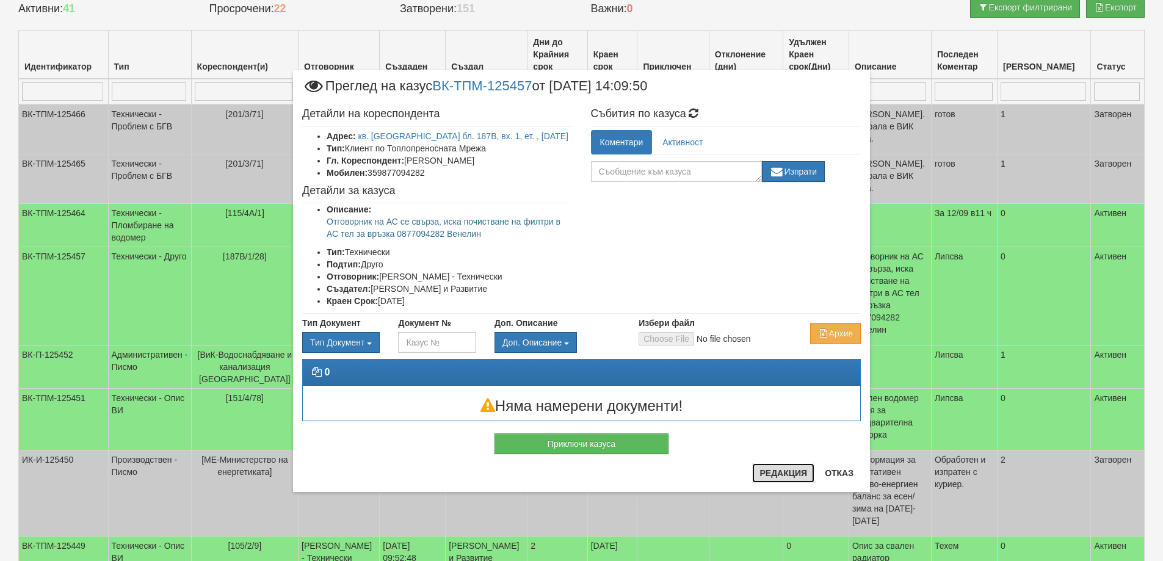
click at [773, 473] on button "Редакция" at bounding box center [783, 473] width 62 height 20
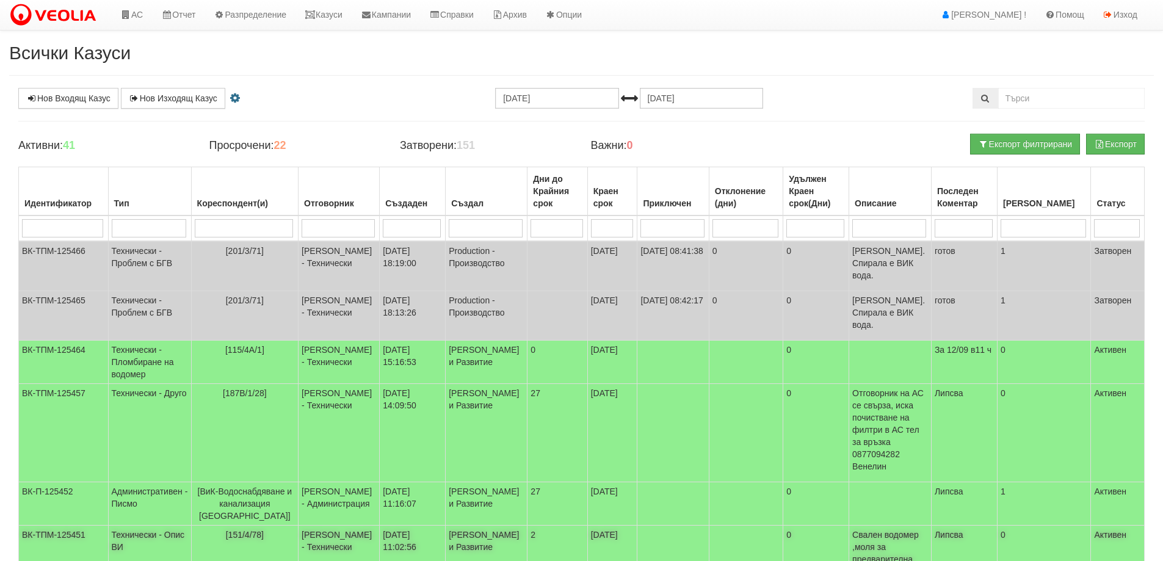
scroll to position [0, 0]
click at [335, 22] on link "Казуси" at bounding box center [324, 15] width 56 height 31
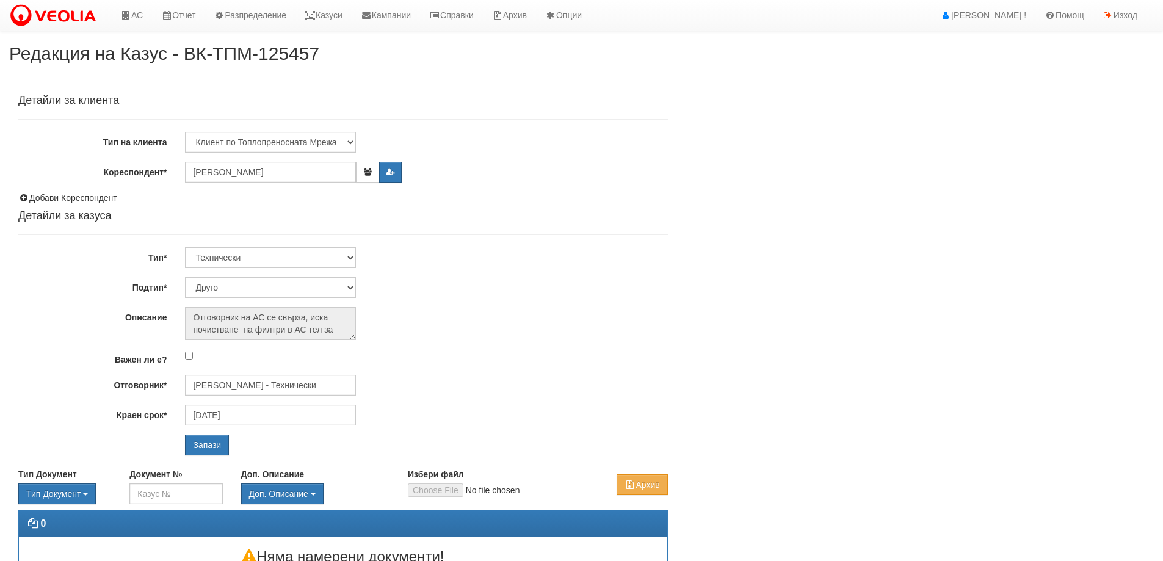
select select "Друго"
click at [241, 385] on input "[PERSON_NAME] - Технически" at bounding box center [270, 385] width 171 height 21
click at [241, 401] on div "[PERSON_NAME] - Технически" at bounding box center [533, 404] width 695 height 15
type input "[PERSON_NAME] - Технически"
click at [222, 440] on input "Запази" at bounding box center [207, 445] width 44 height 21
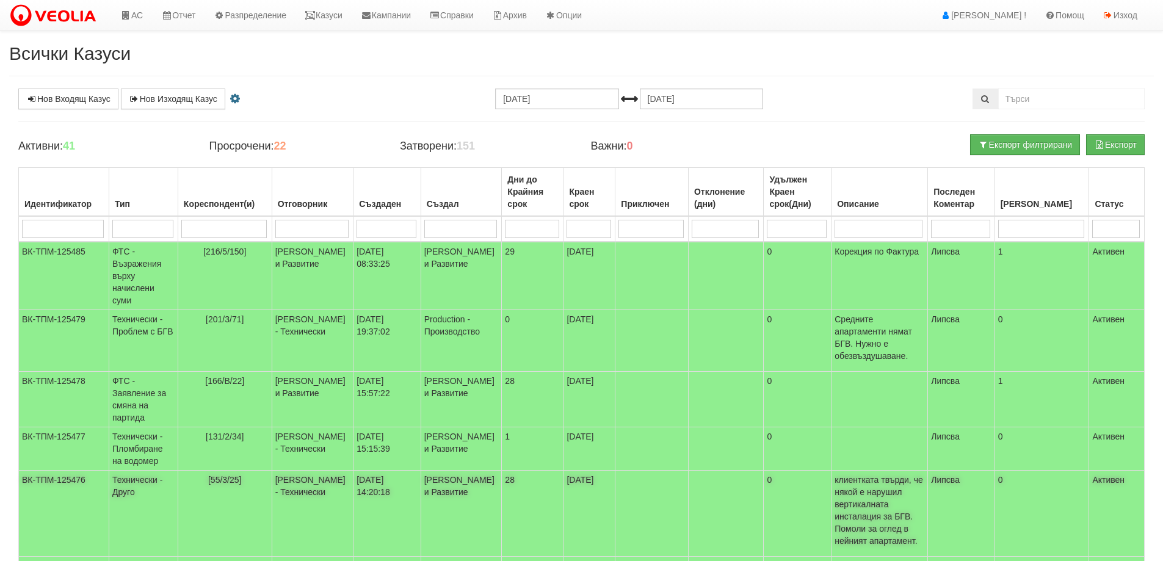
click at [225, 473] on td "[55/3/25]" at bounding box center [225, 514] width 94 height 86
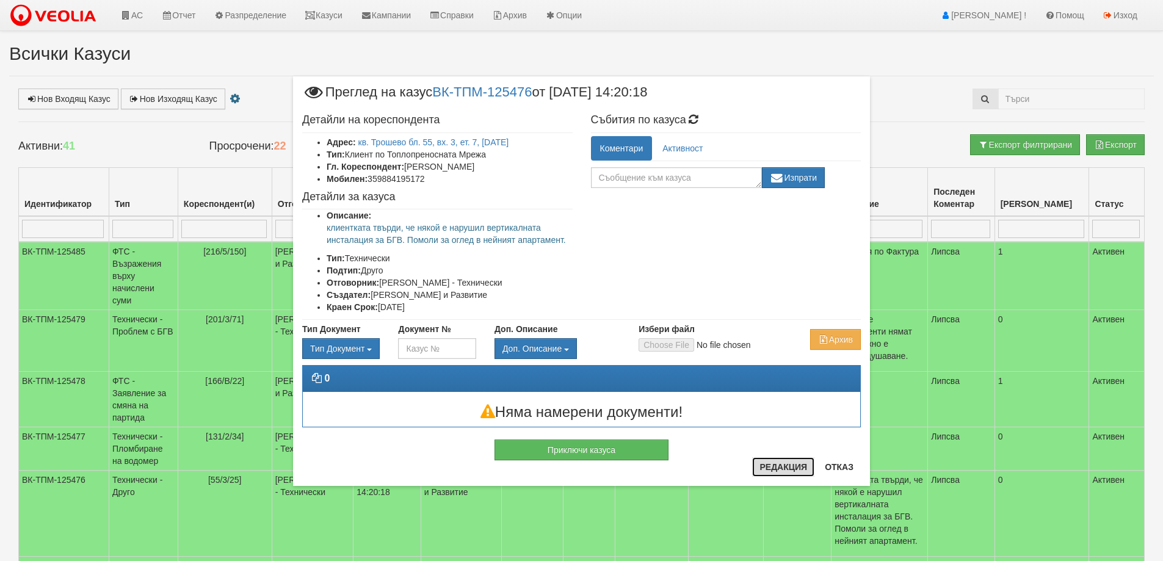
click at [779, 464] on button "Редакция" at bounding box center [783, 467] width 62 height 20
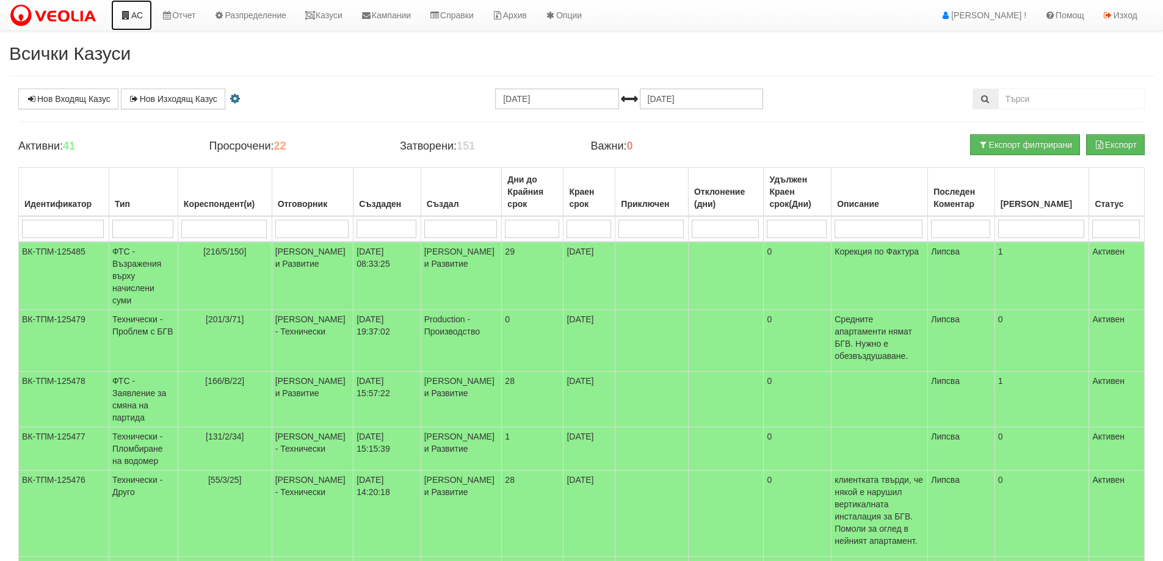
click at [138, 16] on link "АС" at bounding box center [131, 15] width 41 height 31
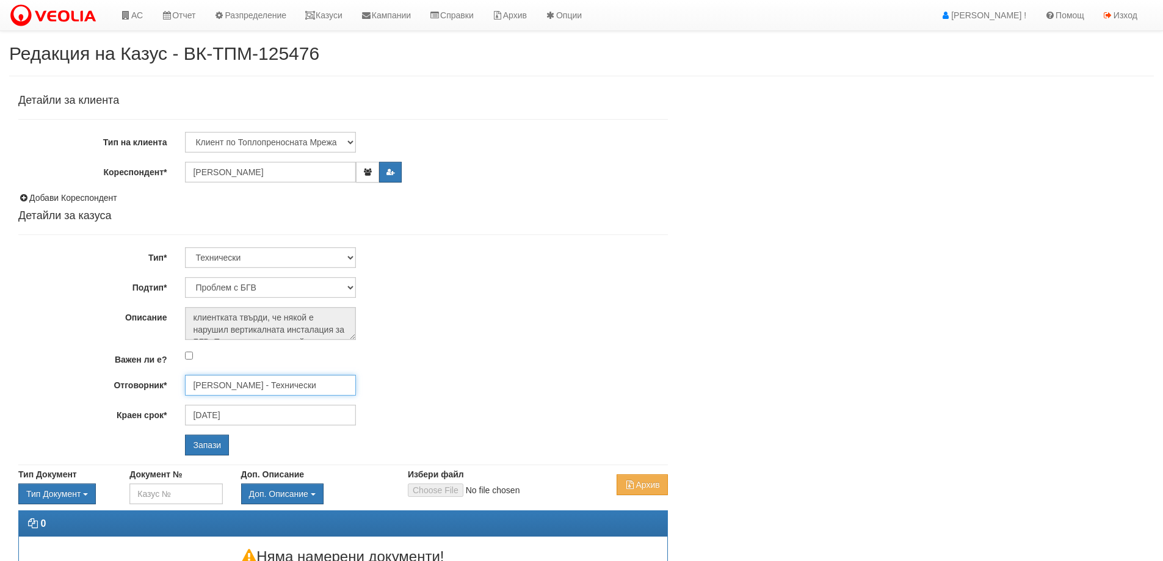
click at [235, 380] on input "[PERSON_NAME] - Технически" at bounding box center [270, 385] width 171 height 21
click at [256, 397] on div "Диян Стоянов - Технически" at bounding box center [533, 404] width 695 height 15
type input "Диян Стоянов - Технически"
click at [219, 441] on input "Запази" at bounding box center [207, 445] width 44 height 21
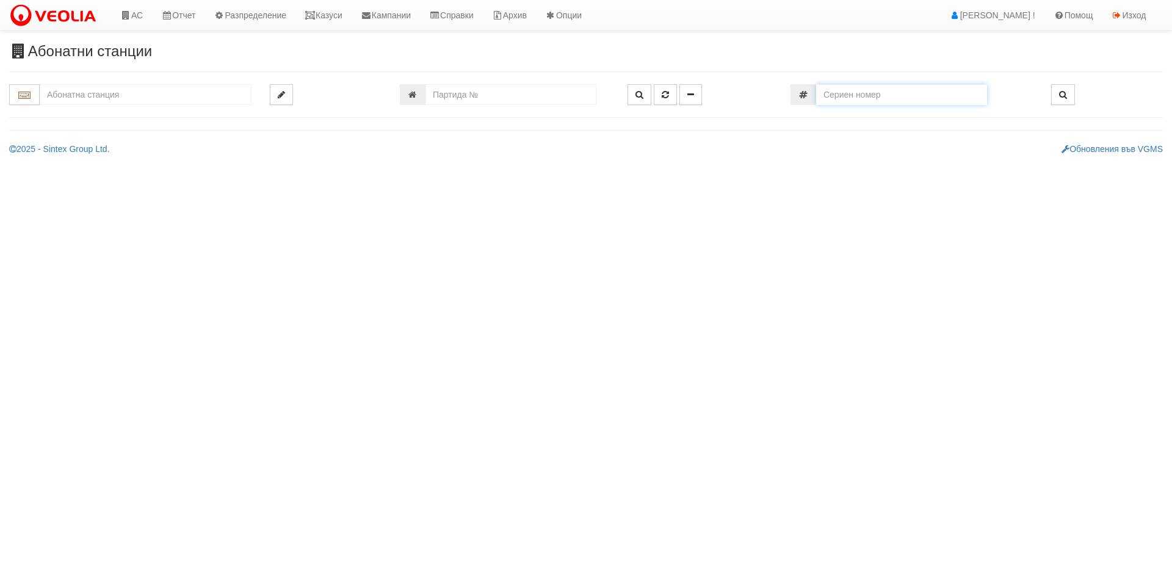
click at [929, 93] on input "number" at bounding box center [901, 94] width 171 height 21
paste input "58261029"
type input "58261029"
click at [1061, 96] on icon "button" at bounding box center [1063, 94] width 8 height 9
